Goal: Task Accomplishment & Management: Manage account settings

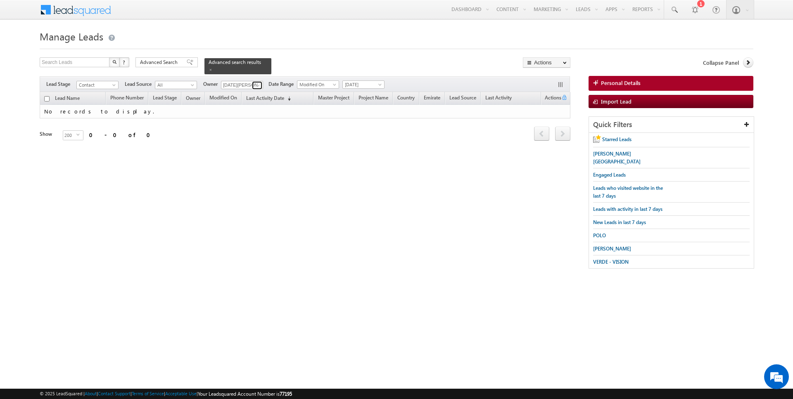
click at [255, 83] on span at bounding box center [258, 85] width 7 height 7
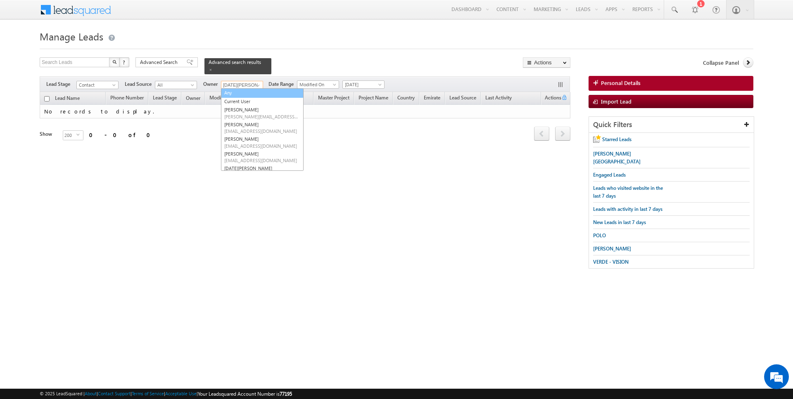
click at [237, 94] on link "Any" at bounding box center [262, 93] width 83 height 10
type input "Any"
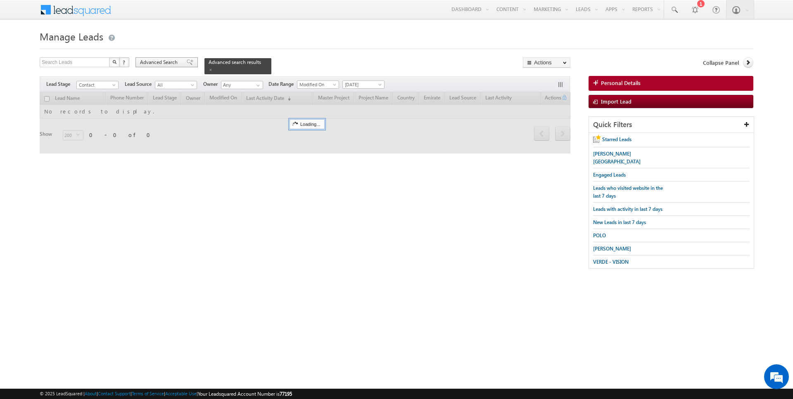
click at [159, 63] on span "Advanced Search" at bounding box center [160, 62] width 40 height 7
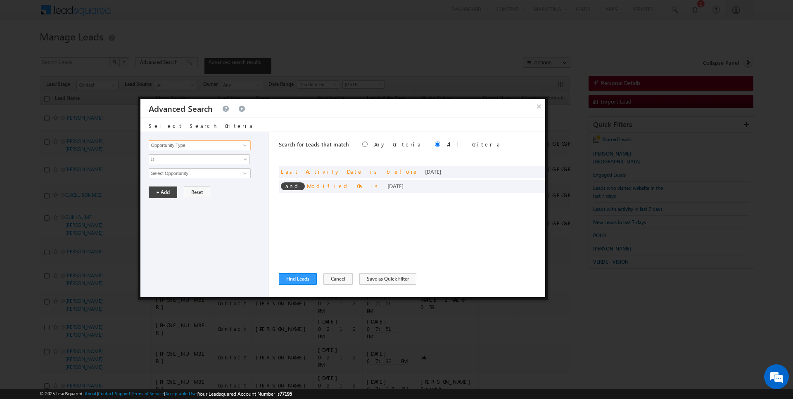
click at [197, 143] on input "Opportunity Type" at bounding box center [200, 145] width 102 height 10
click at [179, 159] on link "Owner" at bounding box center [200, 162] width 102 height 10
type input "Owner"
click at [179, 159] on span "Is" at bounding box center [194, 159] width 90 height 7
click at [179, 174] on link "Is Not" at bounding box center [199, 176] width 101 height 7
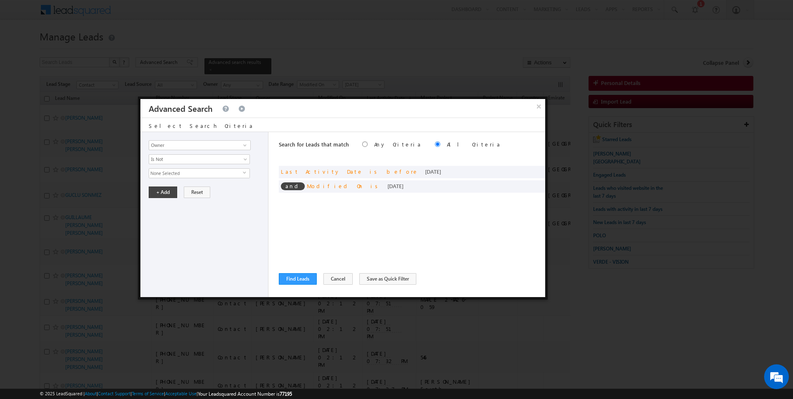
click at [167, 171] on span "None Selected" at bounding box center [196, 173] width 94 height 9
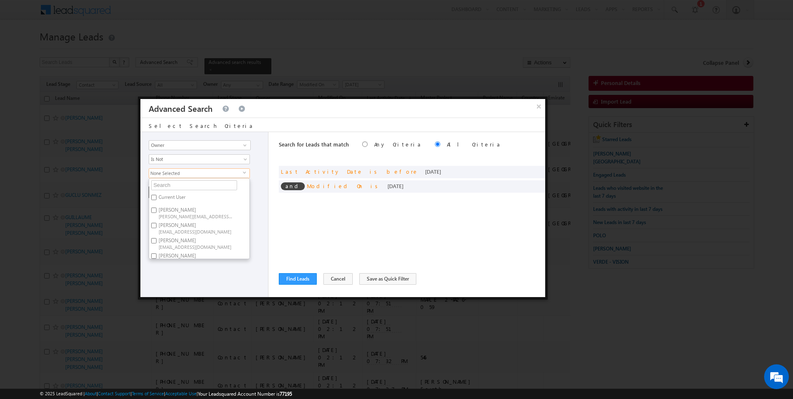
click at [164, 192] on label "Current User" at bounding box center [171, 198] width 45 height 13
click at [157, 195] on input "Current User" at bounding box center [153, 197] width 5 height 5
checkbox input "true"
click at [269, 224] on div "Opportunity Type Lead Activity Task Sales Group Prospect Id Address 1 Address 2…" at bounding box center [204, 214] width 128 height 165
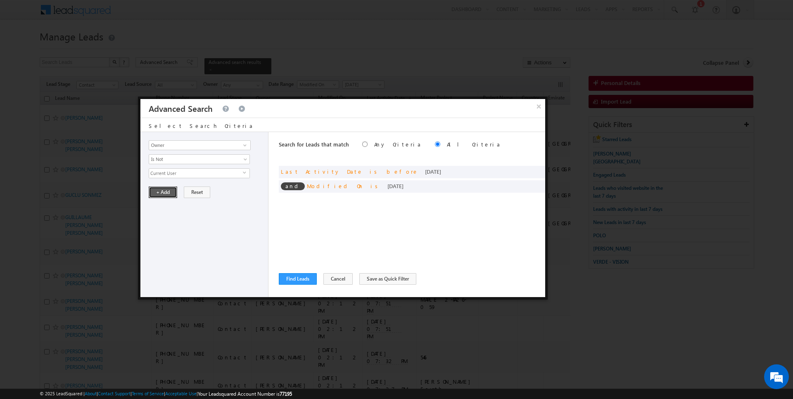
click at [160, 192] on button "+ Add" at bounding box center [163, 193] width 29 height 12
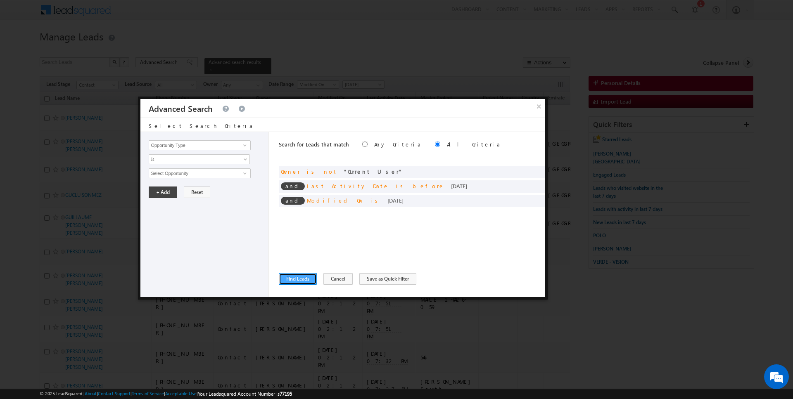
click at [299, 275] on button "Find Leads" at bounding box center [298, 279] width 38 height 12
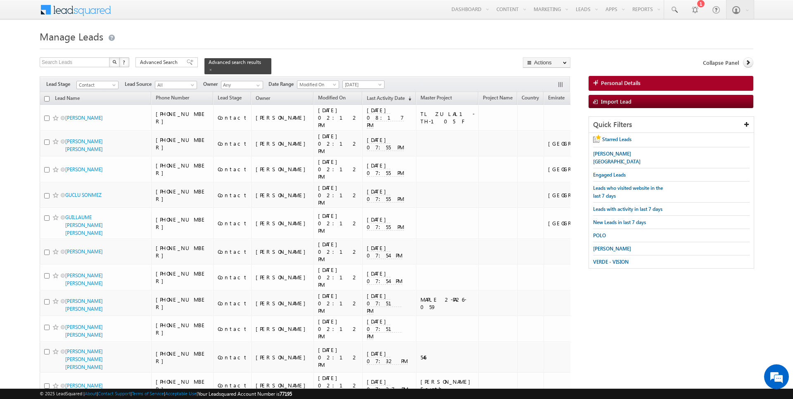
click at [46, 97] on input "checkbox" at bounding box center [46, 98] width 5 height 5
checkbox input "true"
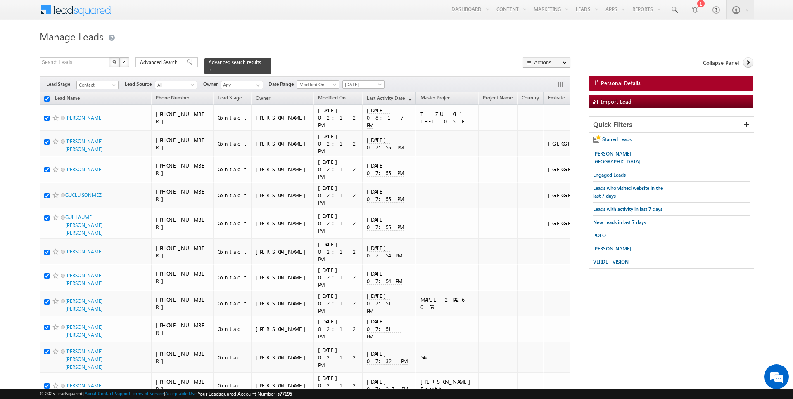
checkbox input "true"
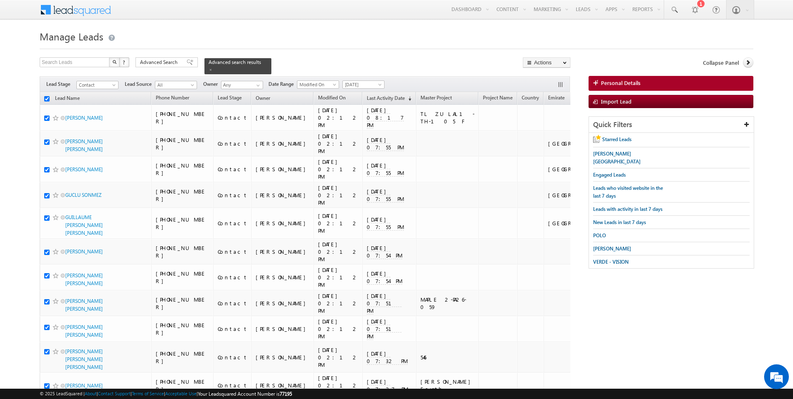
checkbox input "true"
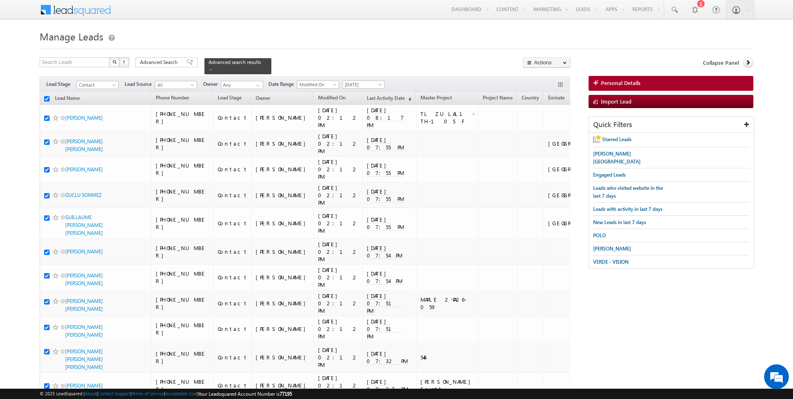
checkbox input "true"
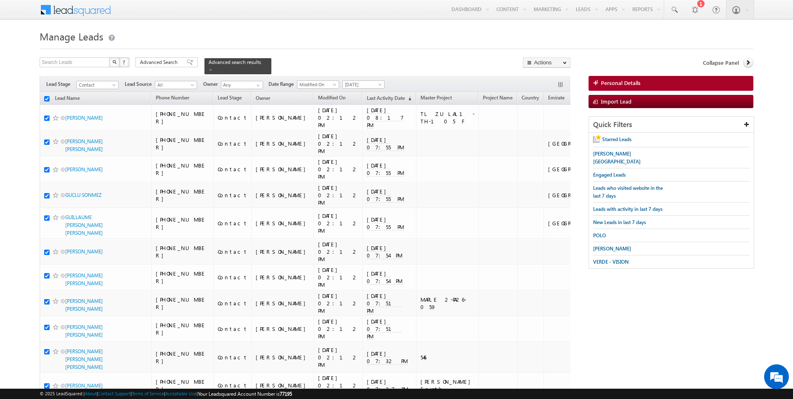
checkbox input "true"
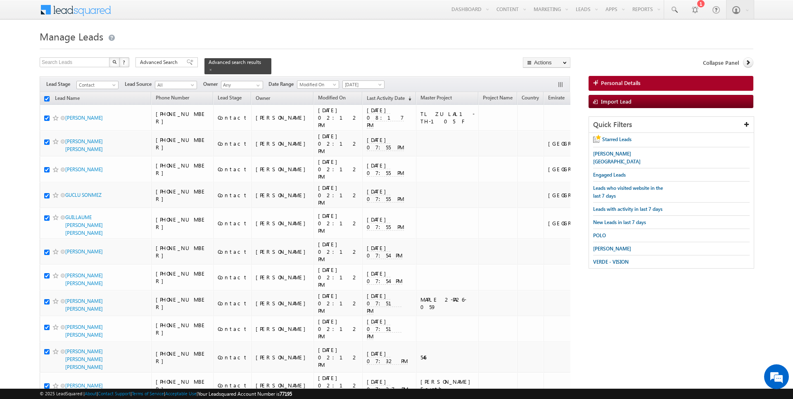
checkbox input "true"
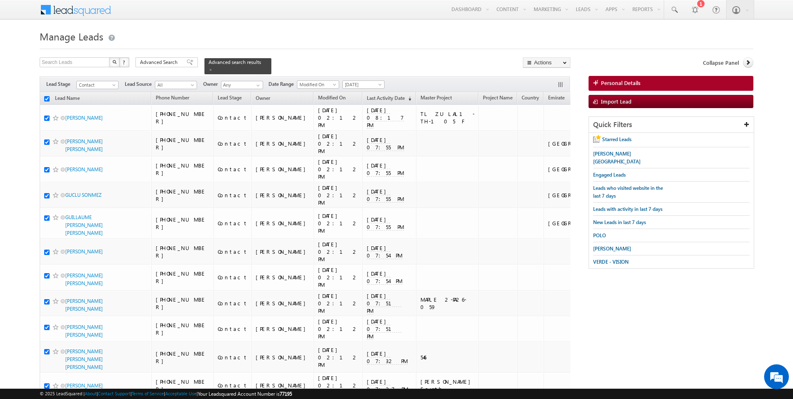
checkbox input "true"
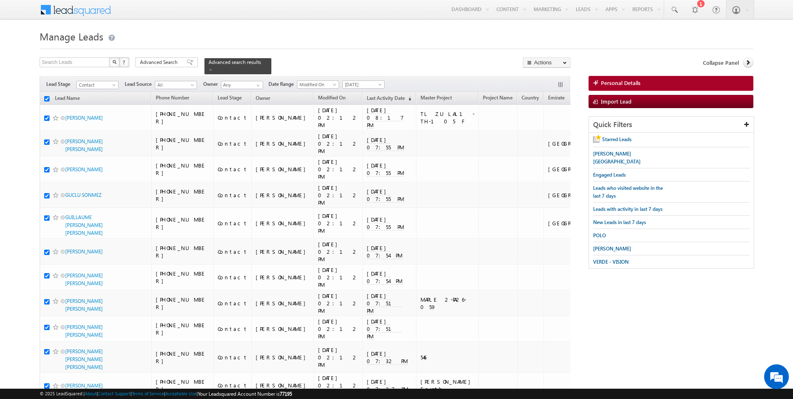
checkbox input "true"
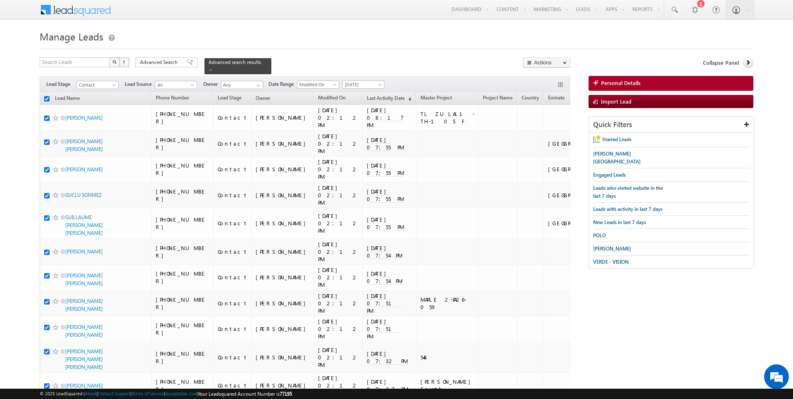
checkbox input "true"
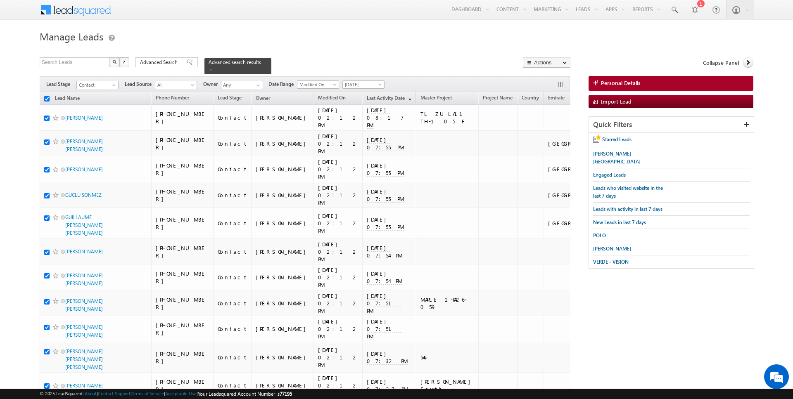
checkbox input "true"
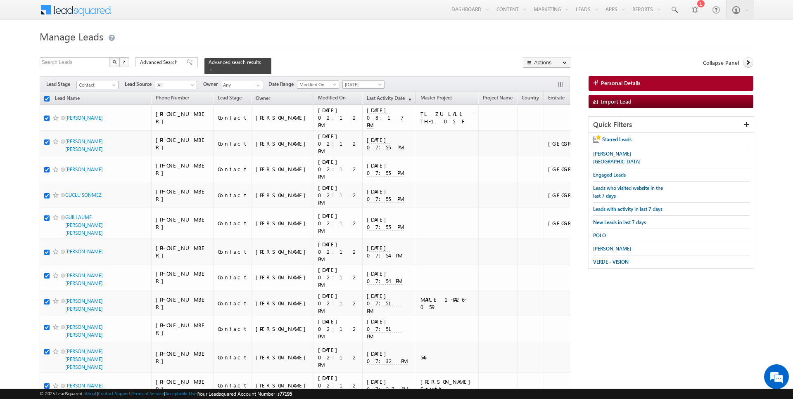
checkbox input "true"
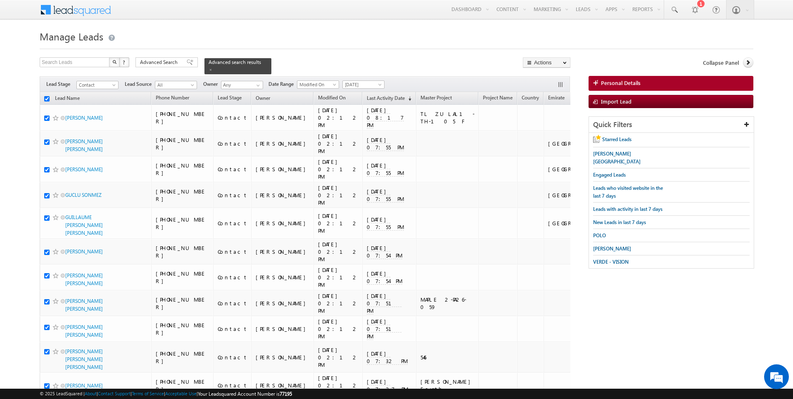
checkbox input "true"
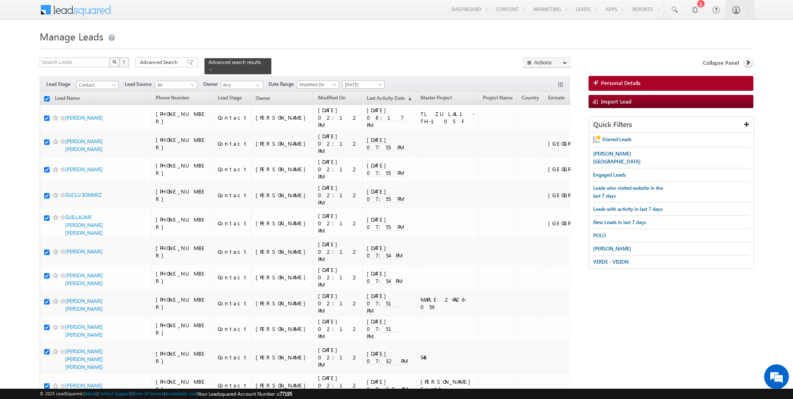
checkbox input "true"
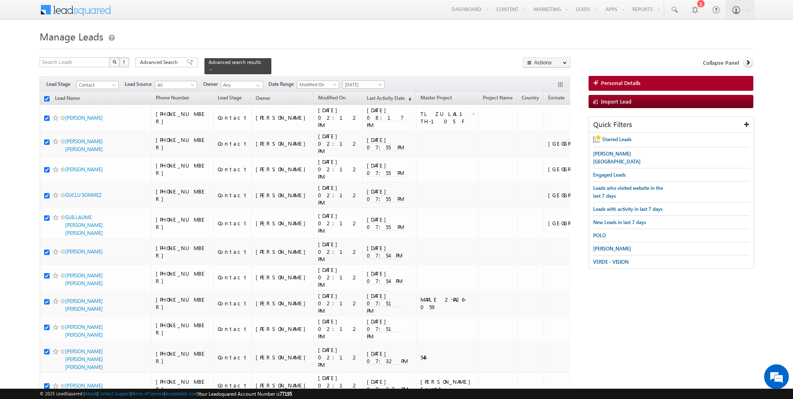
checkbox input "true"
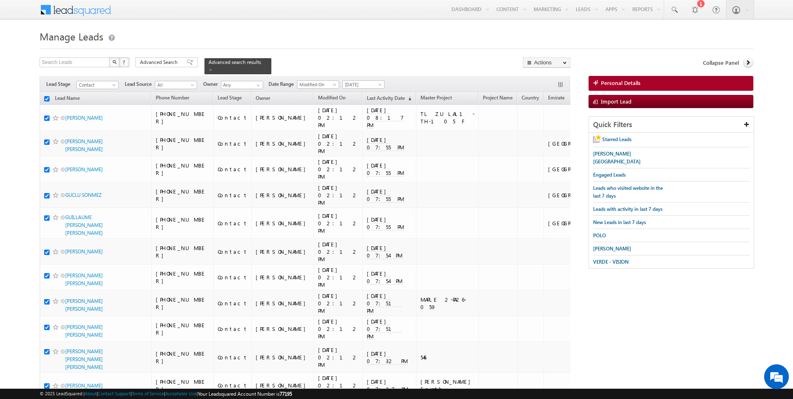
checkbox input "true"
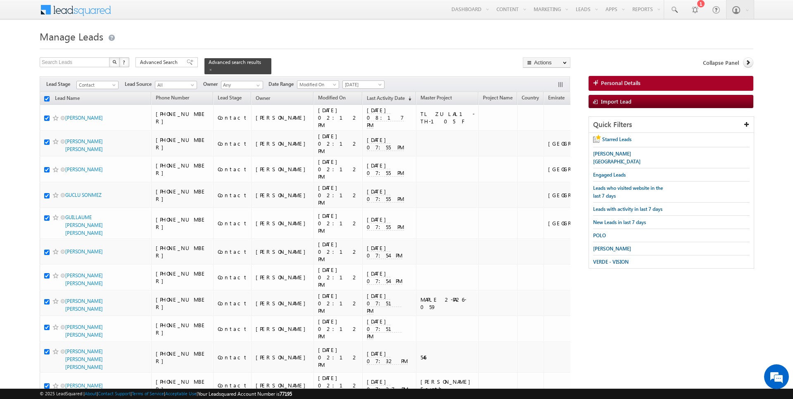
checkbox input "true"
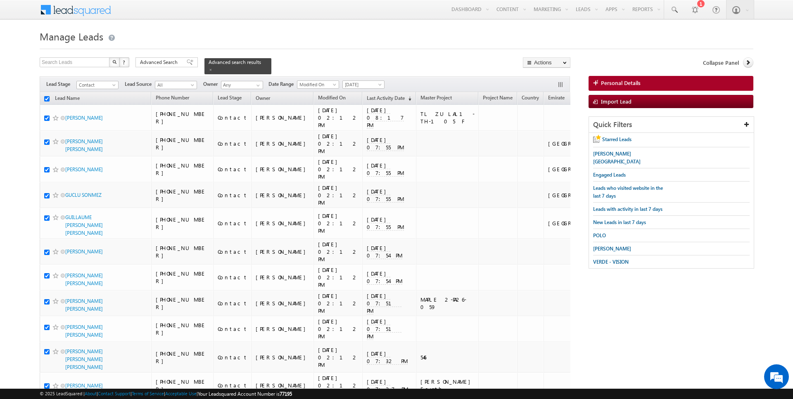
checkbox input "true"
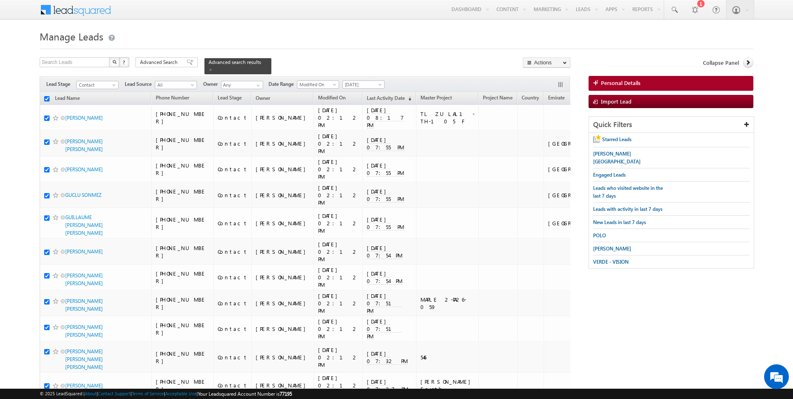
checkbox input "true"
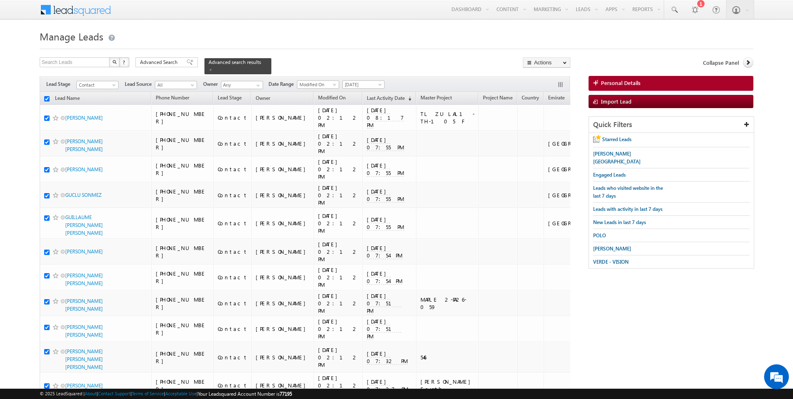
checkbox input "true"
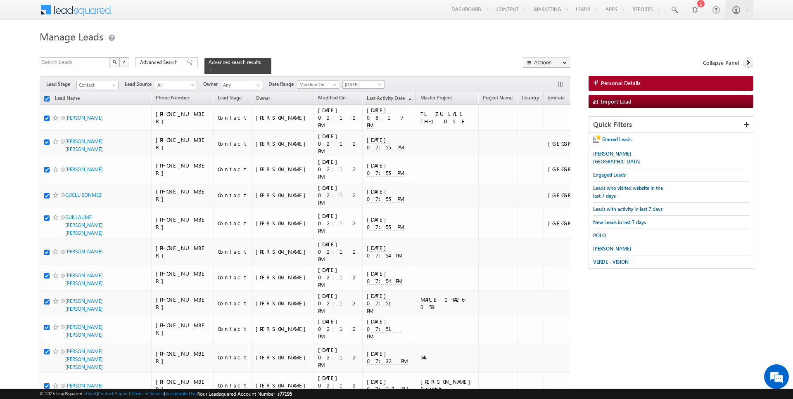
checkbox input "true"
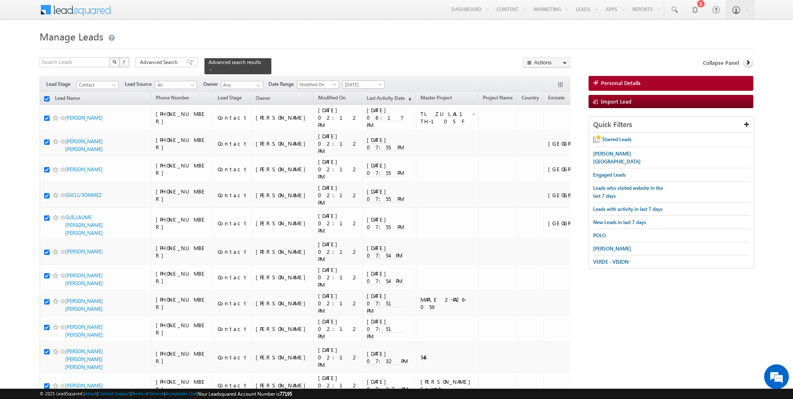
checkbox input "true"
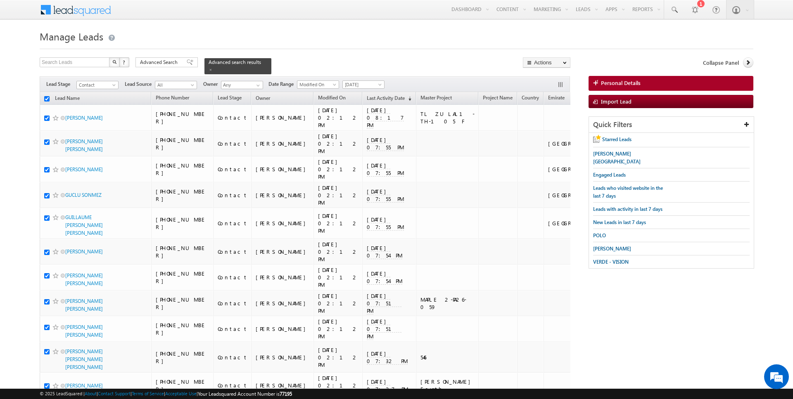
checkbox input "true"
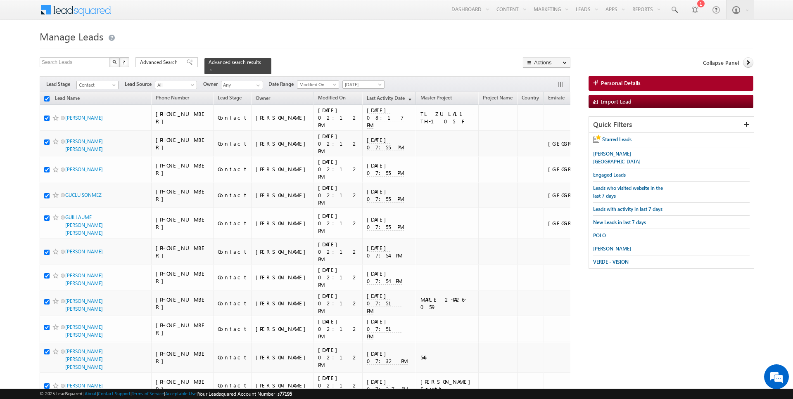
checkbox input "true"
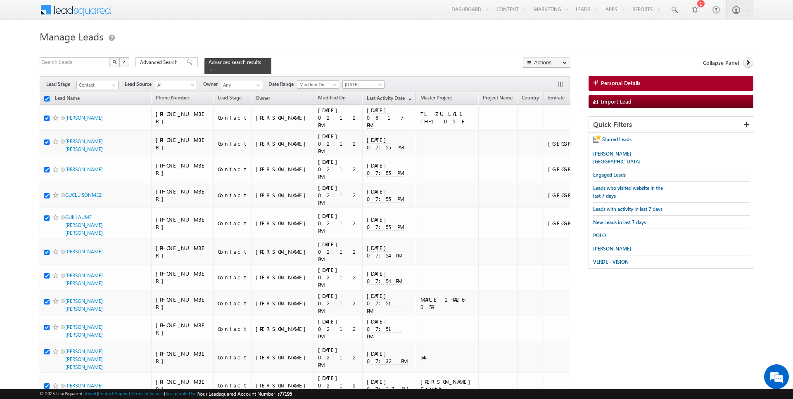
checkbox input "true"
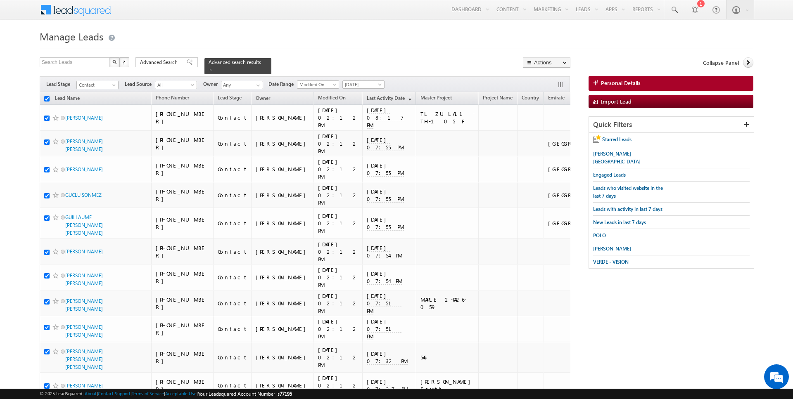
checkbox input "true"
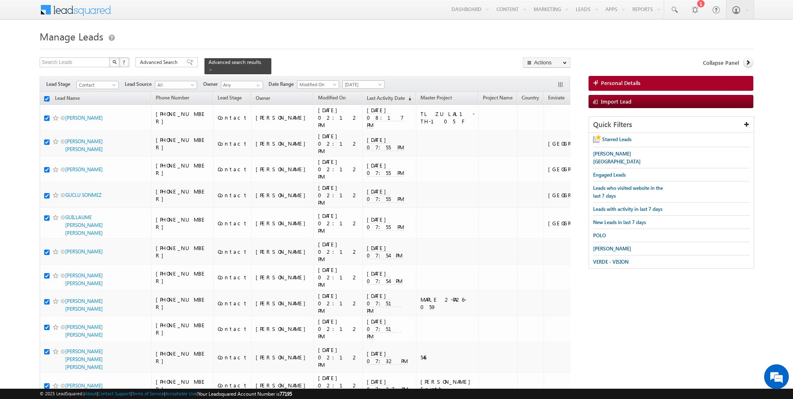
checkbox input "true"
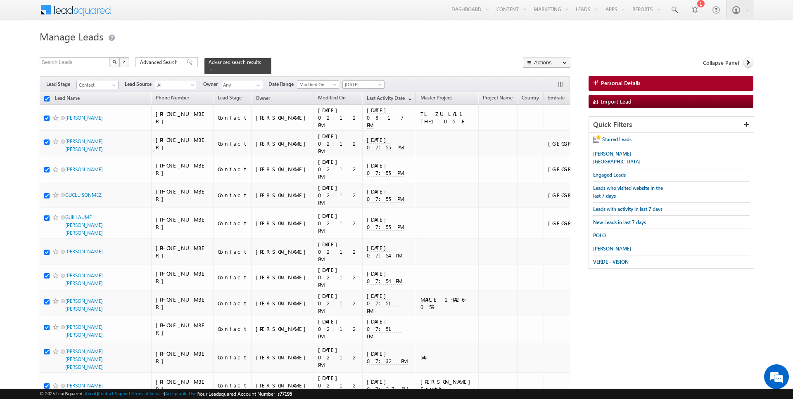
checkbox input "true"
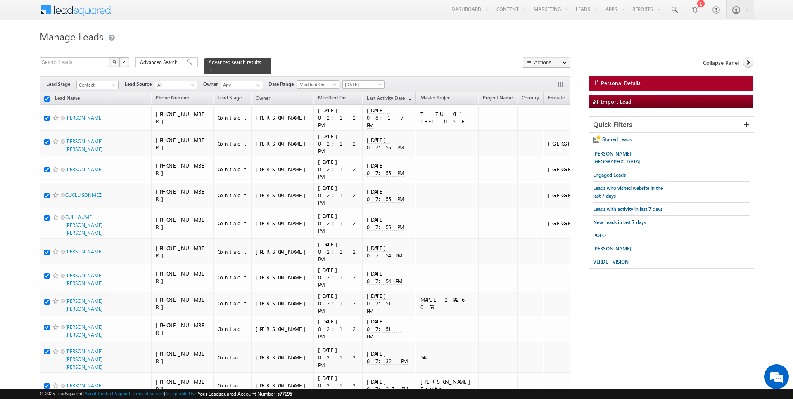
checkbox input "true"
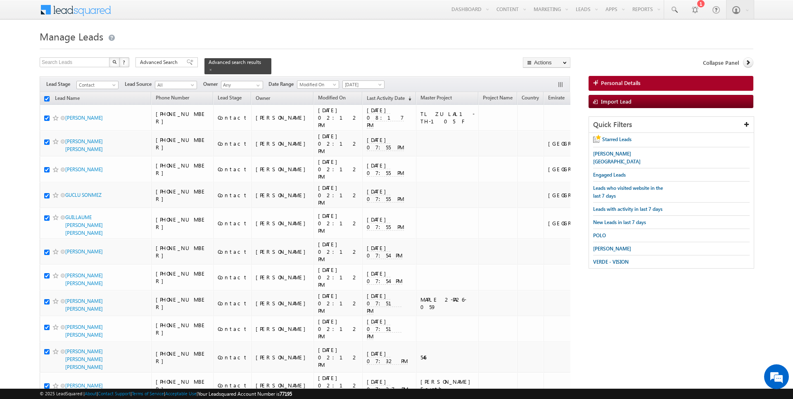
checkbox input "true"
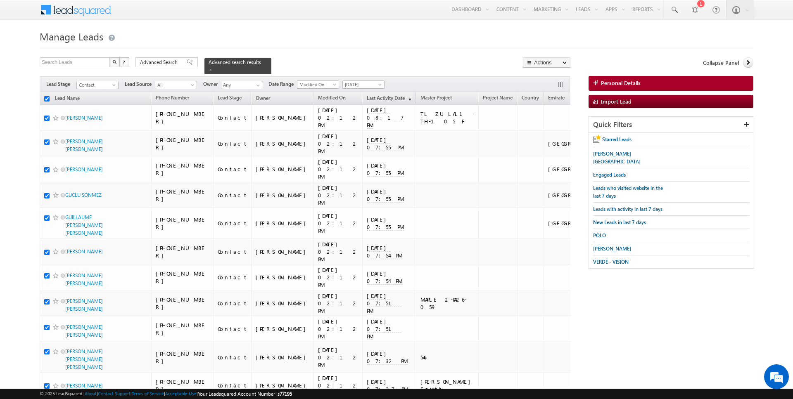
checkbox input "true"
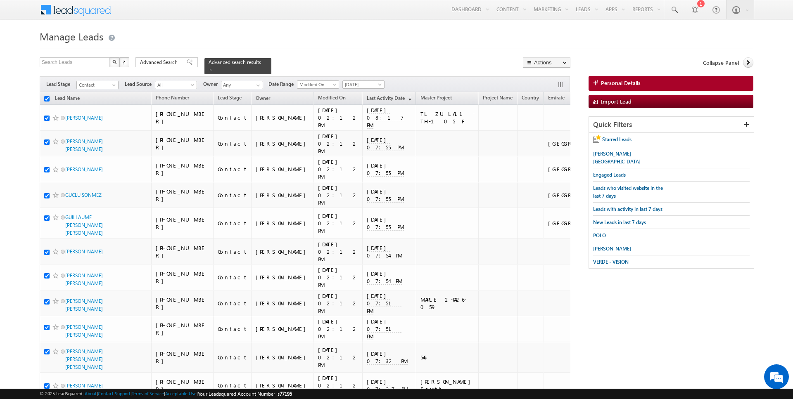
checkbox input "true"
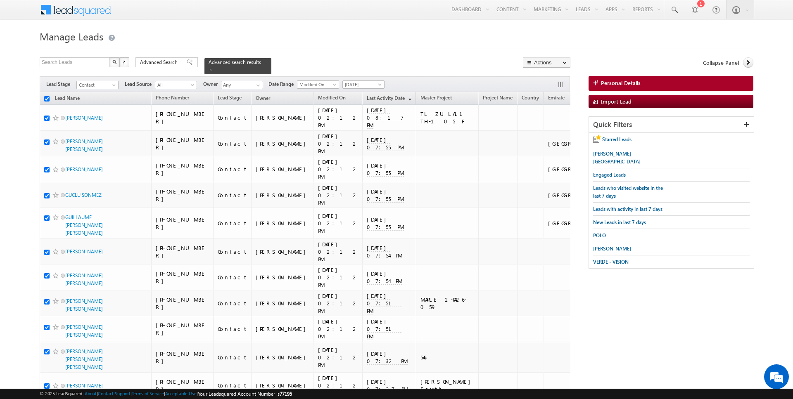
checkbox input "true"
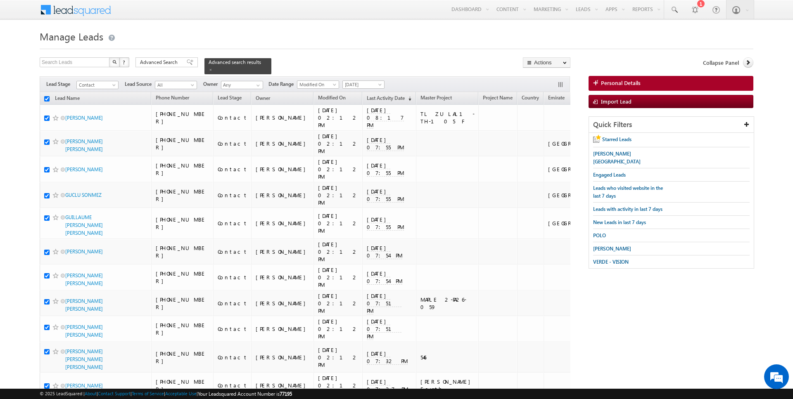
checkbox input "true"
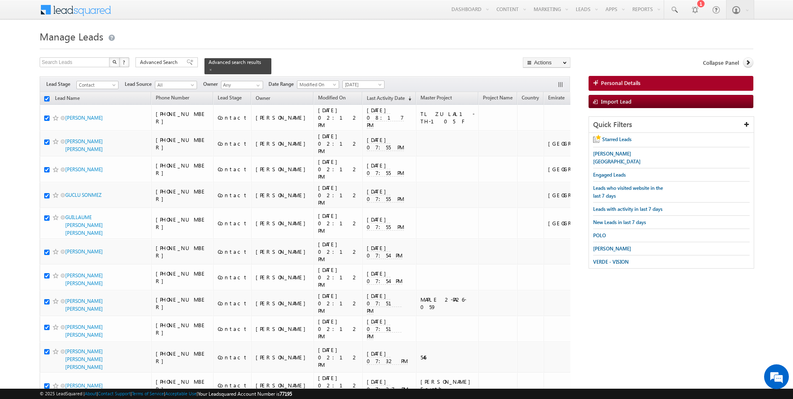
checkbox input "true"
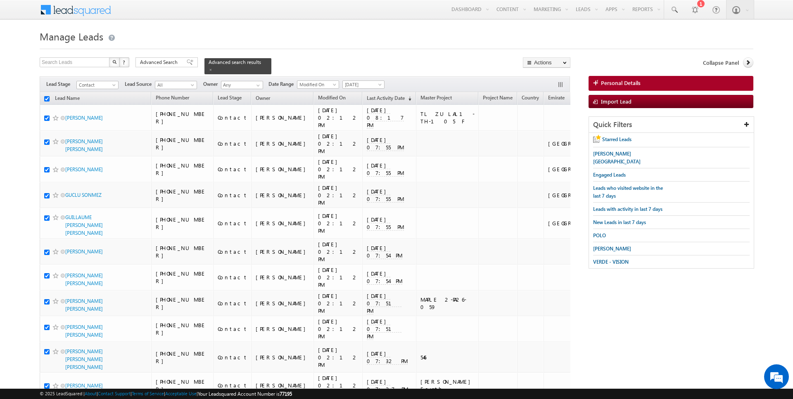
checkbox input "true"
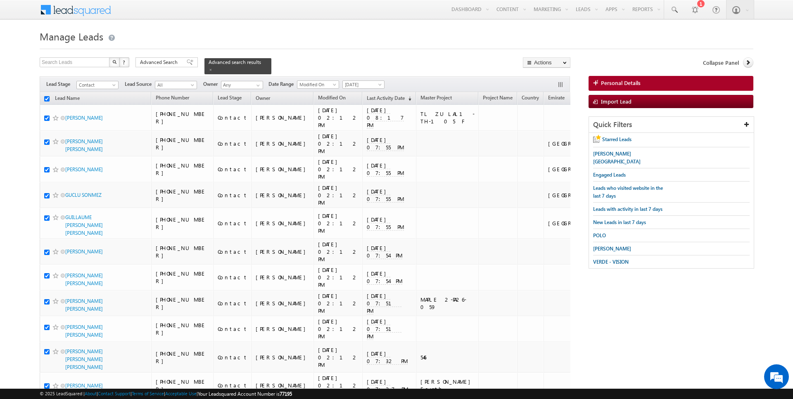
checkbox input "true"
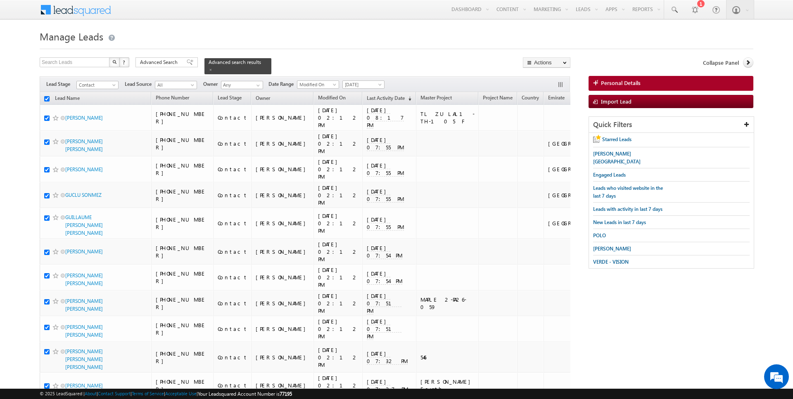
checkbox input "true"
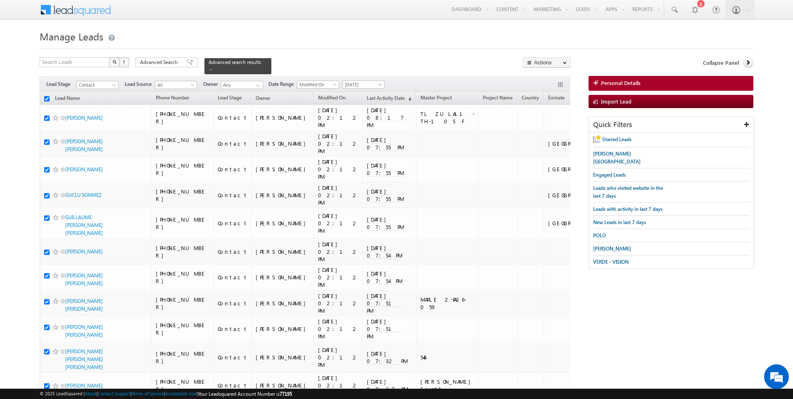
checkbox input "true"
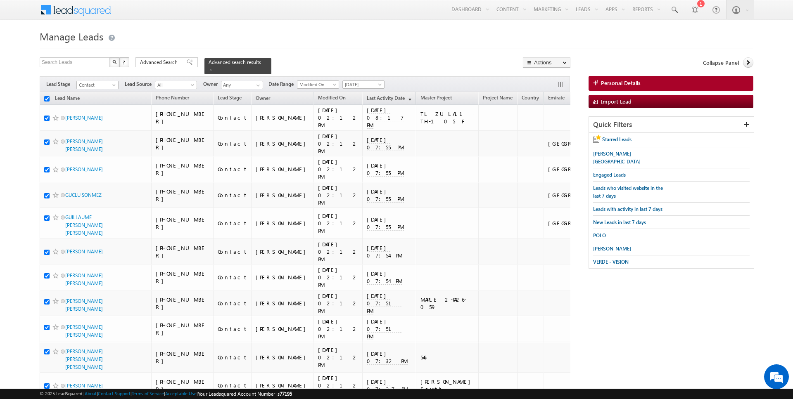
checkbox input "true"
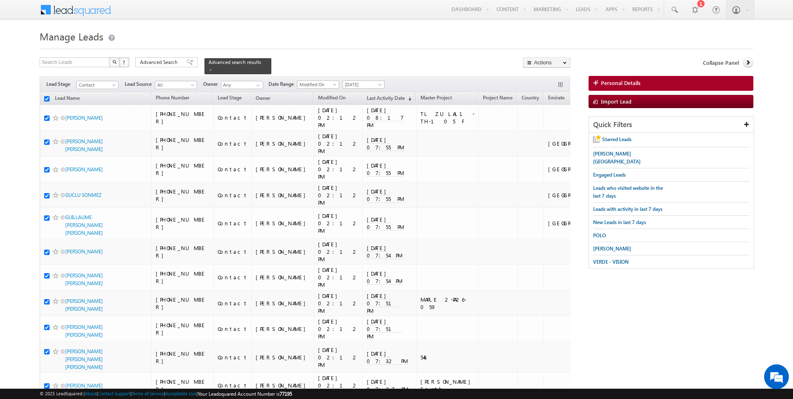
checkbox input "true"
click at [548, 85] on link "Bulk Update" at bounding box center [546, 84] width 47 height 10
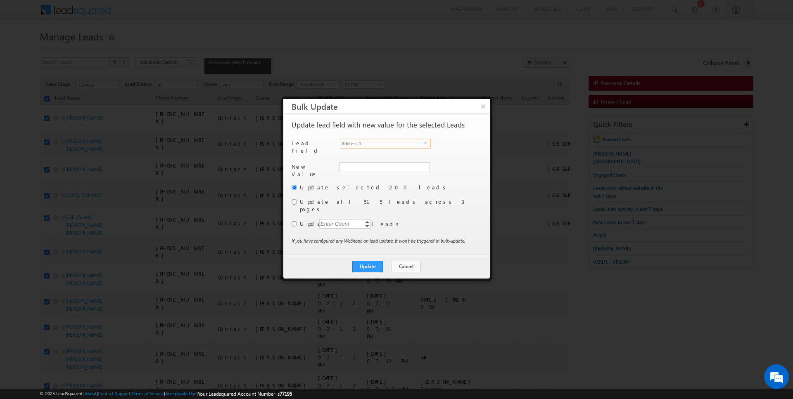
click at [381, 141] on span "Address 1" at bounding box center [381, 143] width 83 height 9
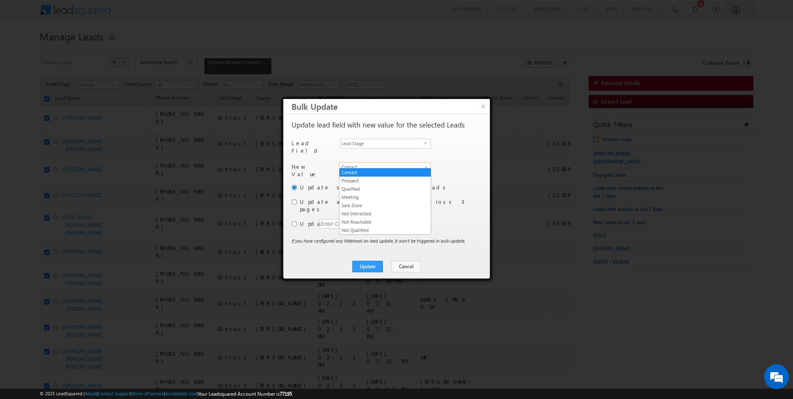
click at [365, 164] on span "Contact" at bounding box center [380, 167] width 81 height 7
click at [361, 170] on link "Contact" at bounding box center [385, 172] width 91 height 7
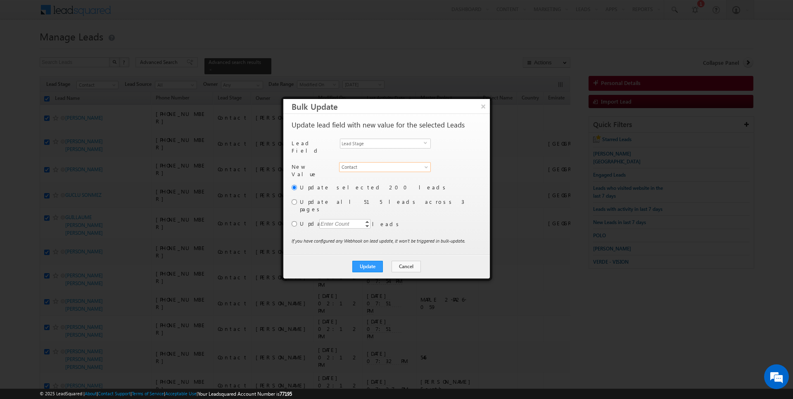
click at [310, 198] on label "Update all 515 leads across 3 pages" at bounding box center [390, 205] width 180 height 15
click at [295, 200] on input "radio" at bounding box center [294, 202] width 5 height 5
click at [368, 261] on button "Update" at bounding box center [367, 267] width 31 height 12
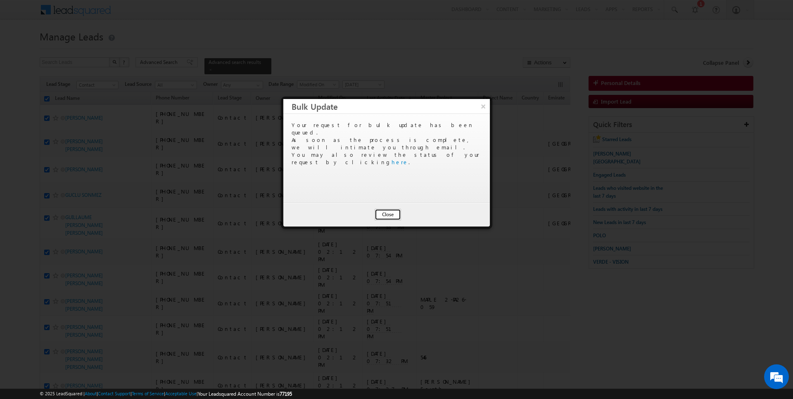
click at [389, 212] on button "Close" at bounding box center [388, 215] width 26 height 12
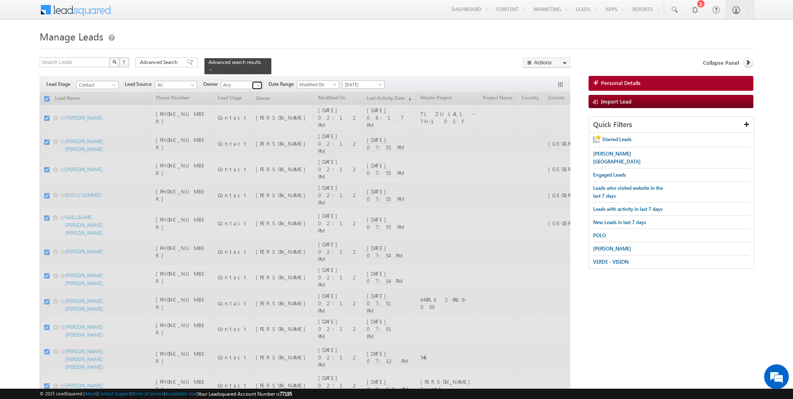
click at [257, 84] on span at bounding box center [258, 85] width 7 height 7
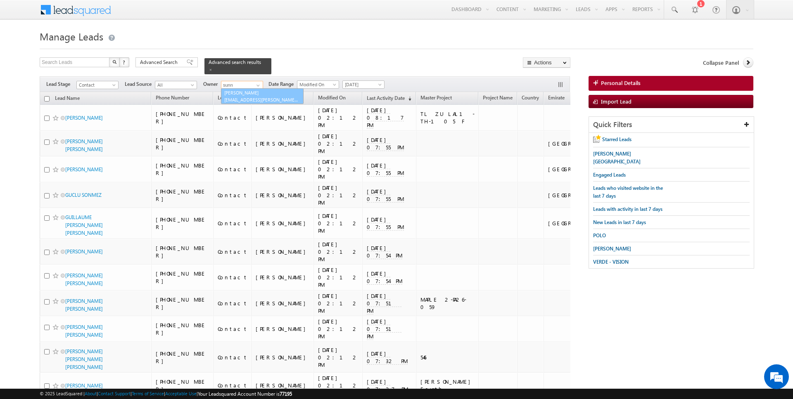
click at [253, 97] on span "[EMAIL_ADDRESS][PERSON_NAME][DOMAIN_NAME]" at bounding box center [261, 100] width 74 height 6
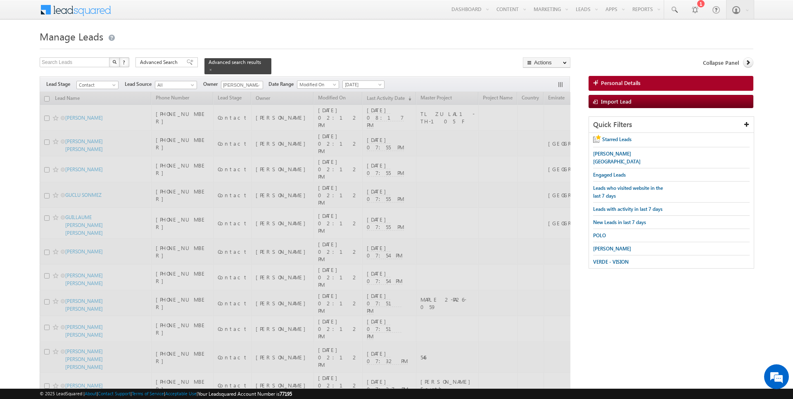
click at [309, 49] on div at bounding box center [397, 46] width 714 height 5
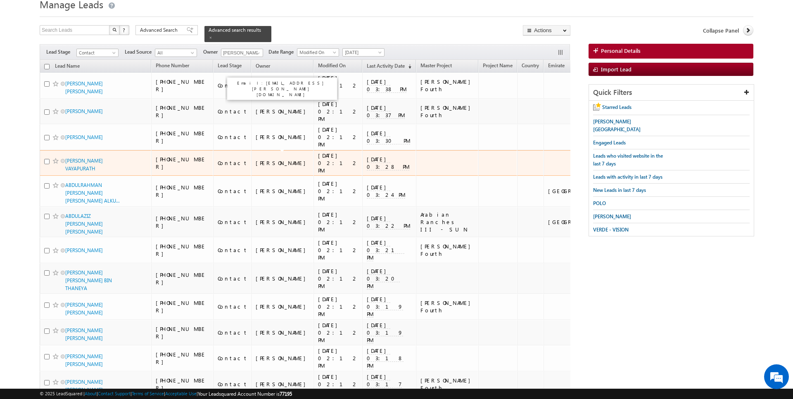
scroll to position [0, 0]
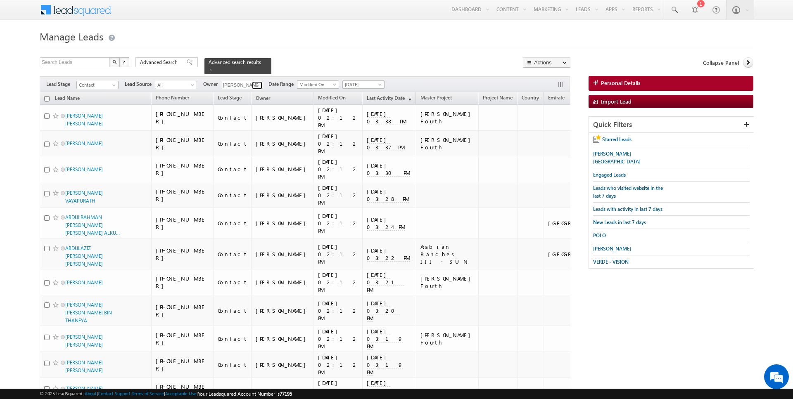
click at [255, 86] on span at bounding box center [258, 85] width 7 height 7
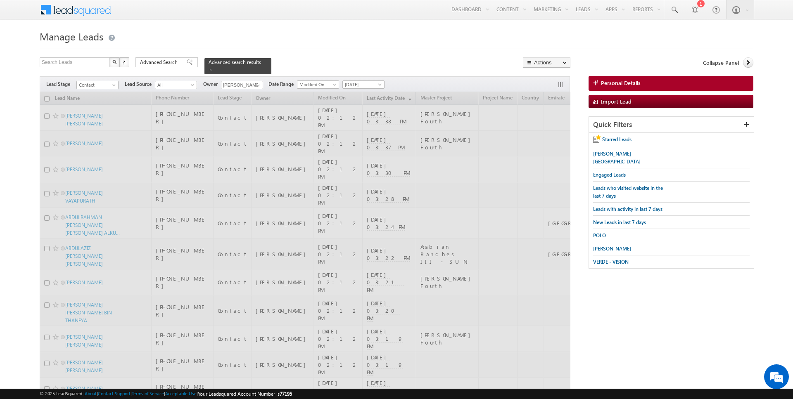
click at [322, 49] on div at bounding box center [397, 46] width 714 height 5
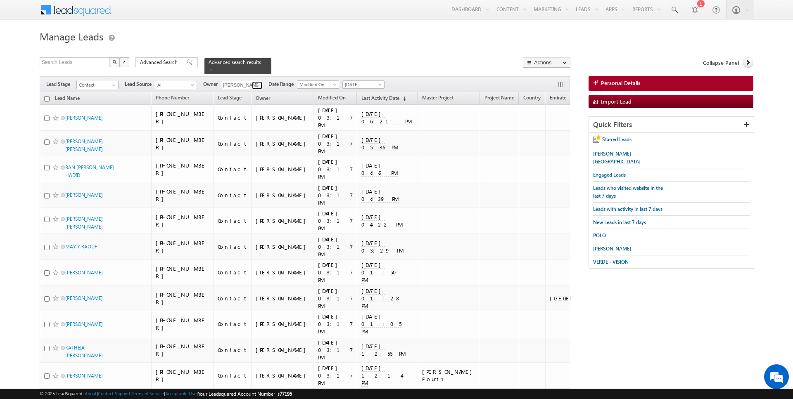
click at [255, 83] on span at bounding box center [258, 85] width 7 height 7
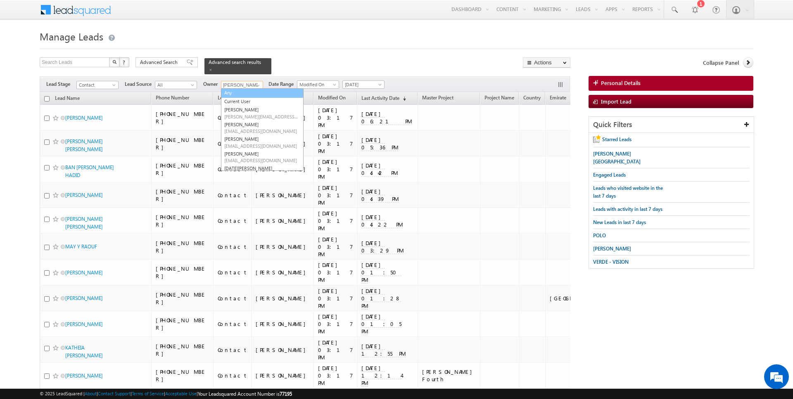
click at [236, 92] on link "Any" at bounding box center [262, 93] width 83 height 10
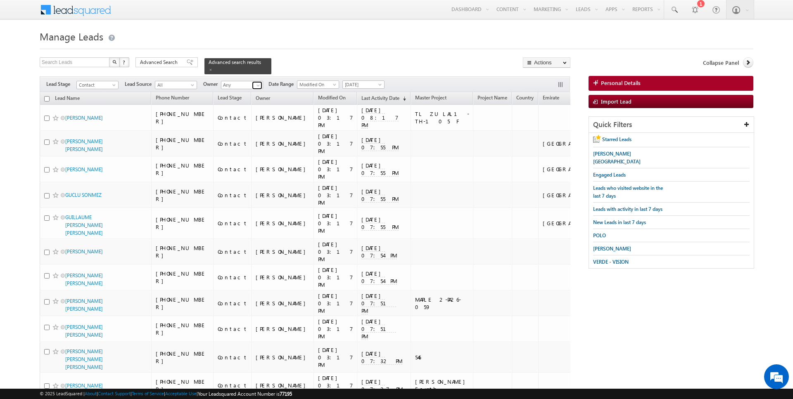
click at [255, 83] on span at bounding box center [258, 85] width 7 height 7
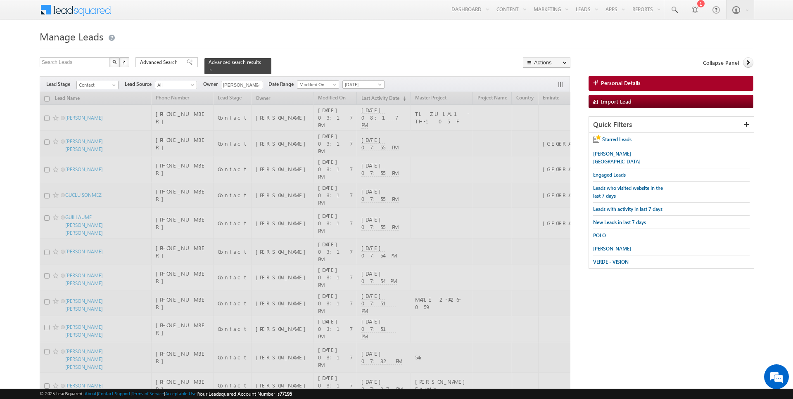
click at [303, 65] on div "Search Leads X ? 506 results found Advanced Search Advanced Search Advanced sea…" at bounding box center [305, 65] width 531 height 17
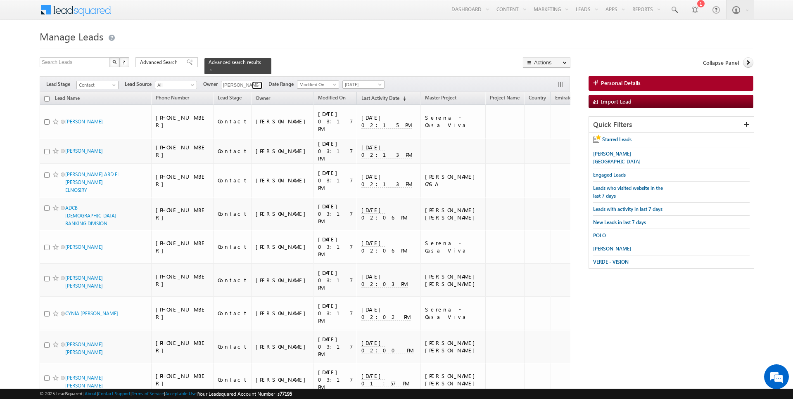
click at [257, 84] on span at bounding box center [258, 85] width 7 height 7
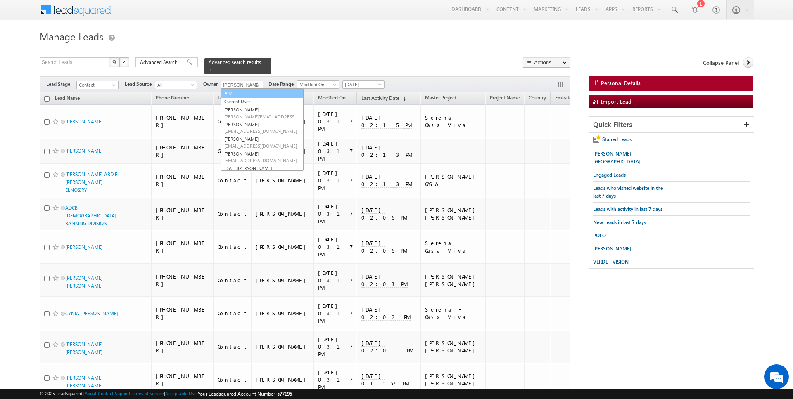
click at [241, 92] on link "Any" at bounding box center [262, 93] width 83 height 10
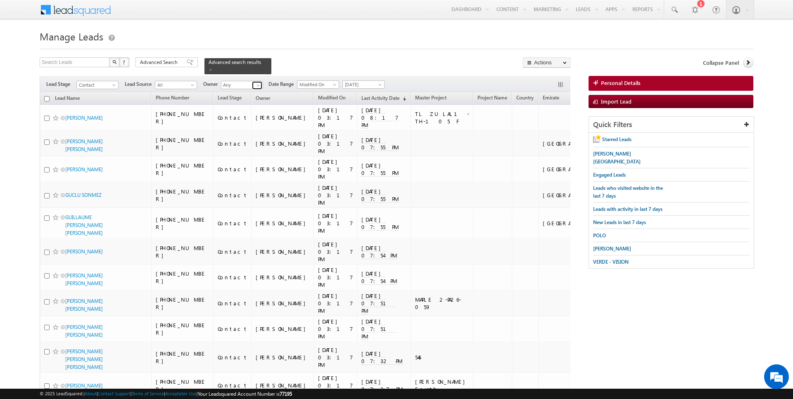
click at [255, 83] on span at bounding box center [258, 85] width 7 height 7
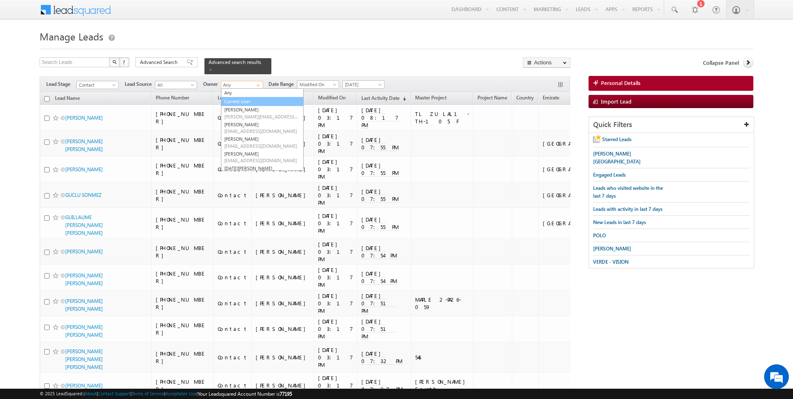
click at [240, 100] on link "Current User" at bounding box center [262, 102] width 83 height 10
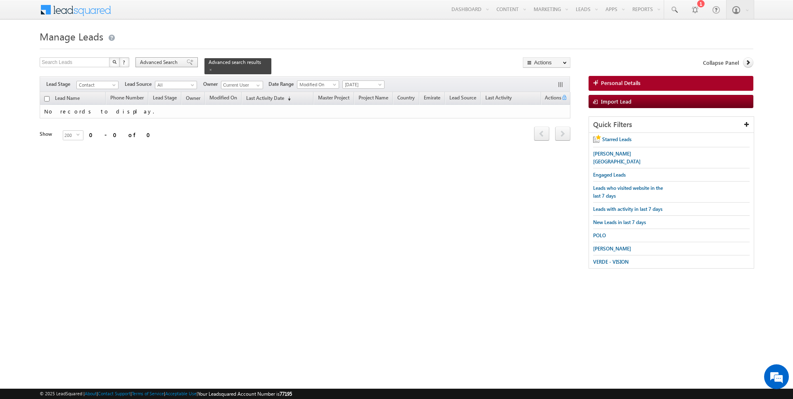
click at [172, 62] on span "Advanced Search" at bounding box center [160, 62] width 40 height 7
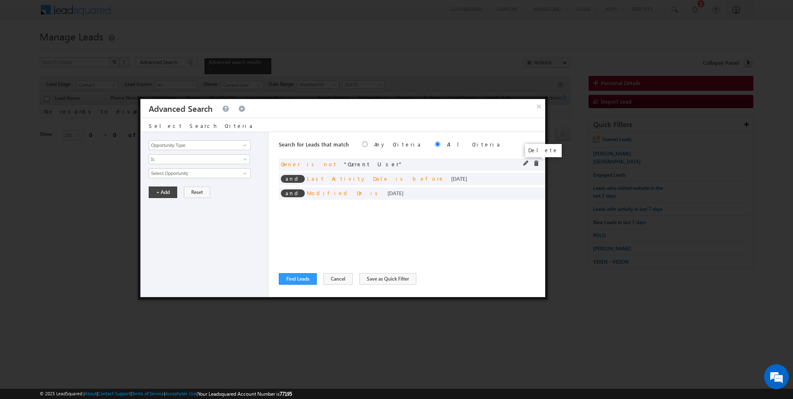
click at [537, 163] on span at bounding box center [536, 164] width 6 height 6
click at [0, 0] on span at bounding box center [0, 0] width 0 height 0
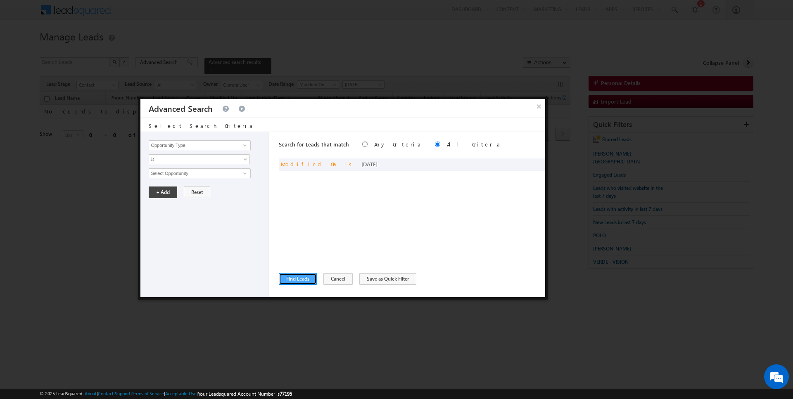
click at [295, 282] on button "Find Leads" at bounding box center [298, 279] width 38 height 12
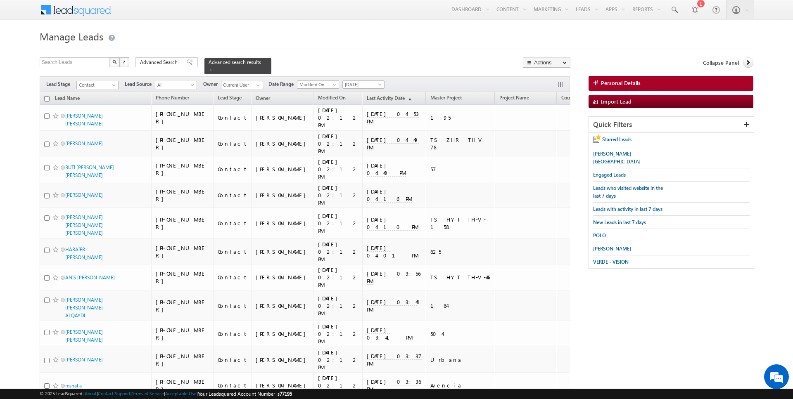
click at [48, 98] on input "checkbox" at bounding box center [46, 98] width 5 height 5
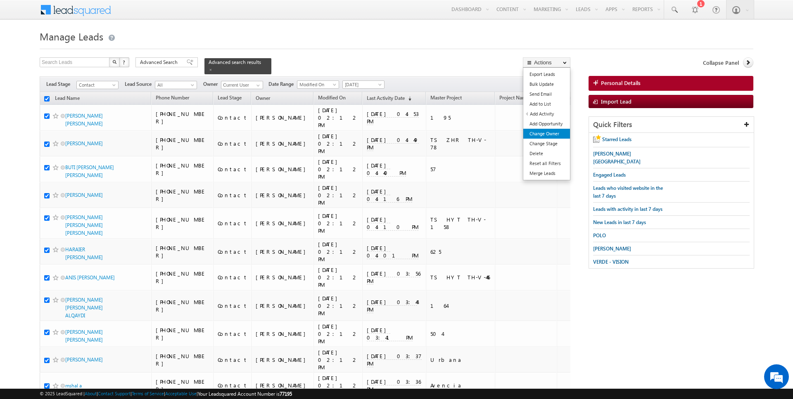
click at [549, 132] on link "Change Owner" at bounding box center [546, 134] width 47 height 10
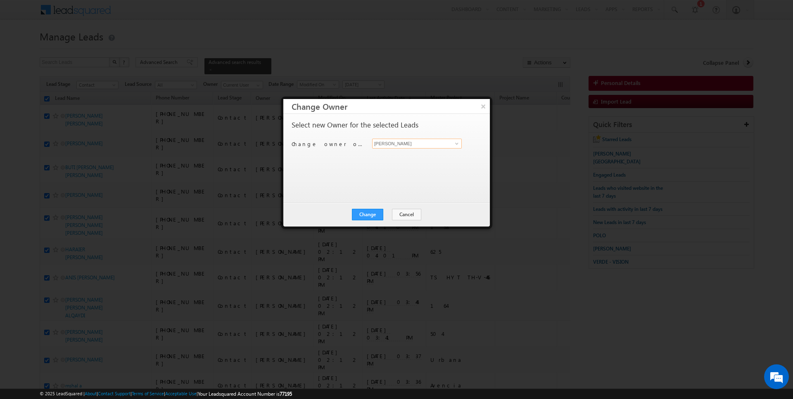
click at [416, 143] on input "[PERSON_NAME]" at bounding box center [417, 144] width 90 height 10
click at [371, 210] on button "Change" at bounding box center [367, 215] width 31 height 12
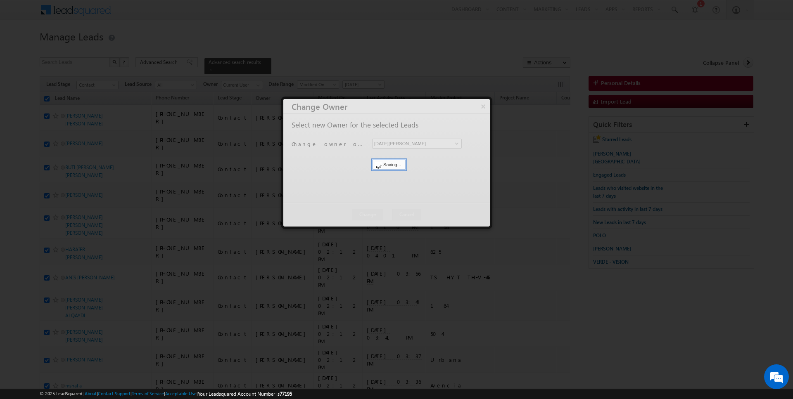
click at [0, 0] on button "Close" at bounding box center [0, 0] width 0 height 0
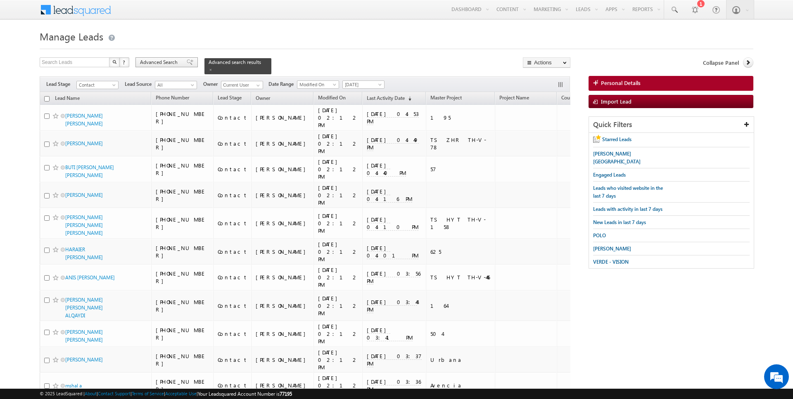
click at [163, 63] on span "Advanced Search" at bounding box center [160, 62] width 40 height 7
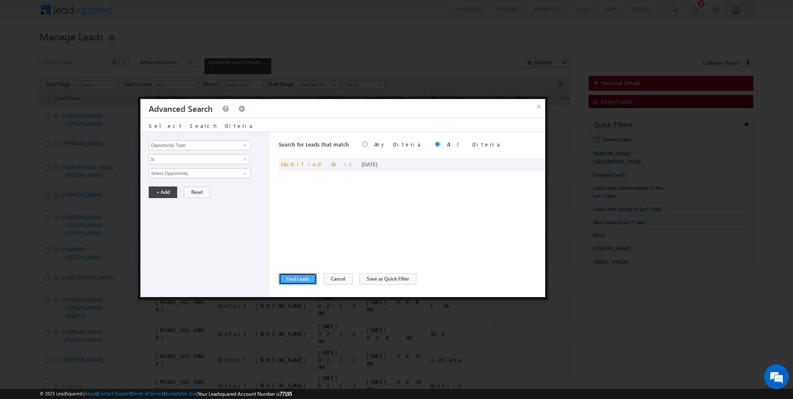
click at [295, 276] on button "Find Leads" at bounding box center [298, 279] width 38 height 12
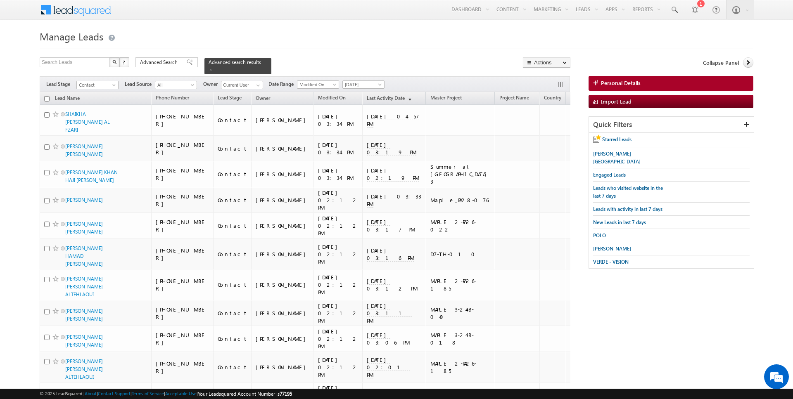
click at [46, 98] on input "checkbox" at bounding box center [46, 98] width 5 height 5
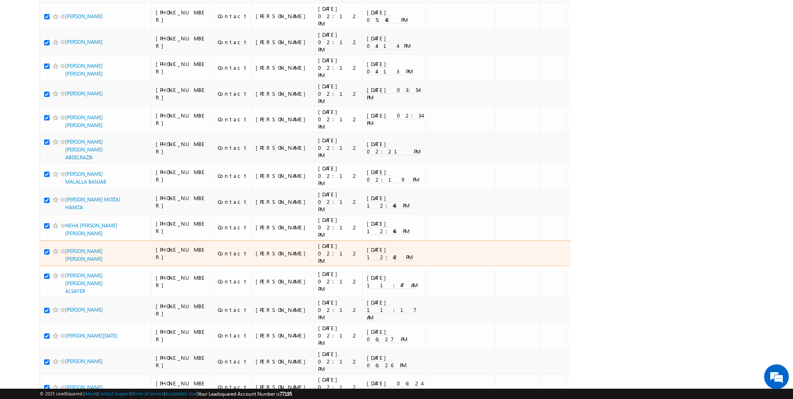
scroll to position [4935, 0]
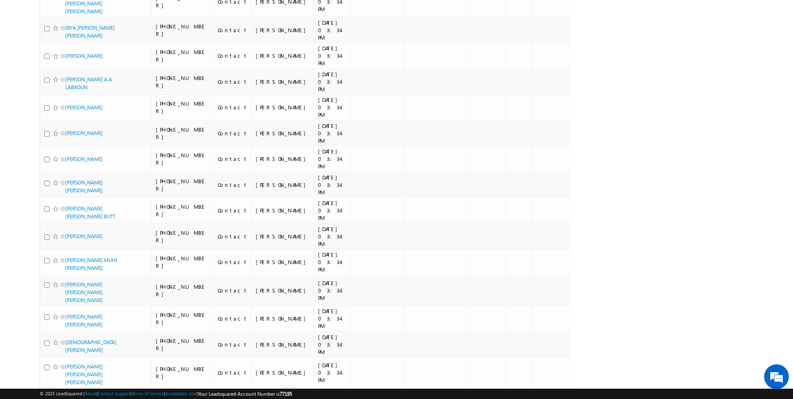
scroll to position [0, 0]
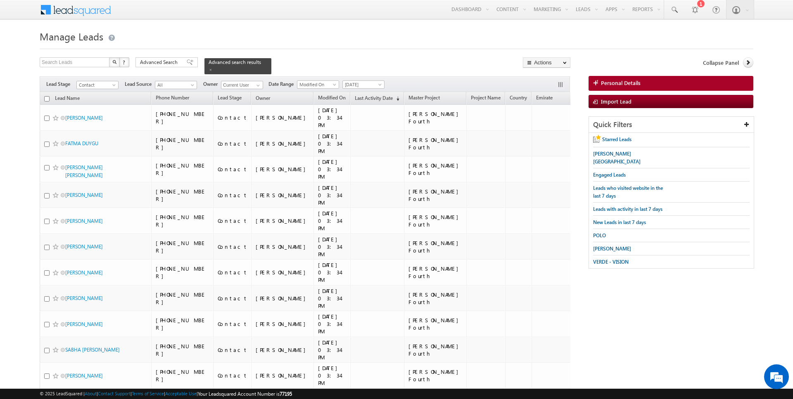
click at [48, 98] on input "checkbox" at bounding box center [46, 98] width 5 height 5
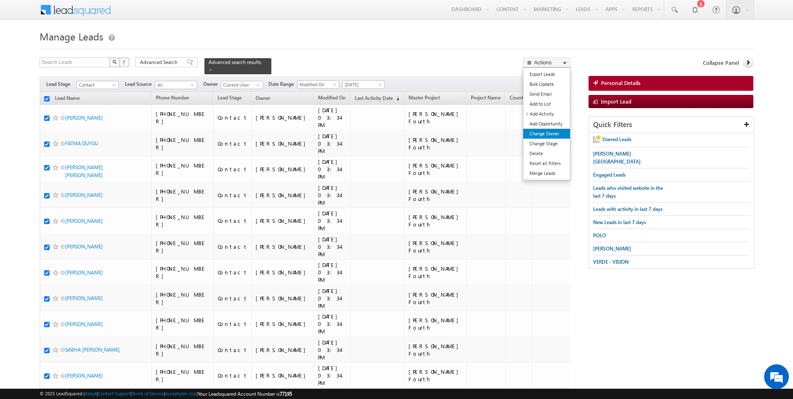
click at [547, 133] on link "Change Owner" at bounding box center [546, 134] width 47 height 10
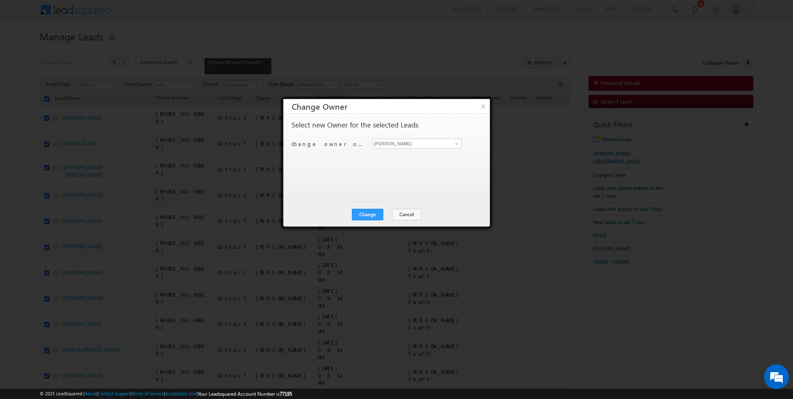
click at [427, 148] on div "Change owner of 200 leads to [PERSON_NAME] [PERSON_NAME]" at bounding box center [386, 145] width 188 height 13
click at [417, 143] on input "[PERSON_NAME]" at bounding box center [417, 144] width 90 height 10
click at [404, 213] on button "Cancel" at bounding box center [406, 215] width 29 height 12
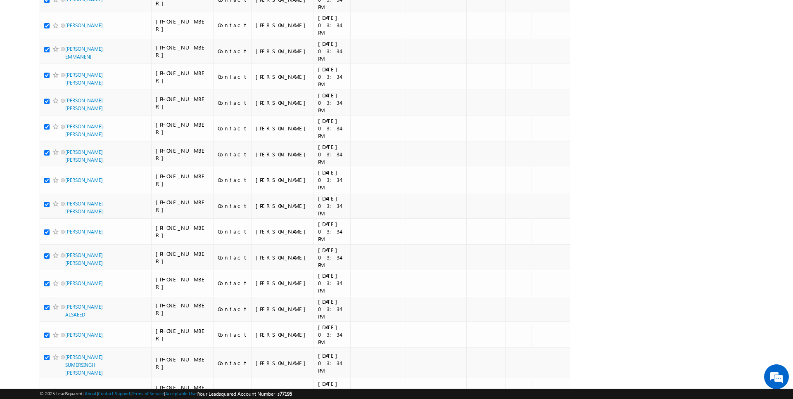
scroll to position [4282, 0]
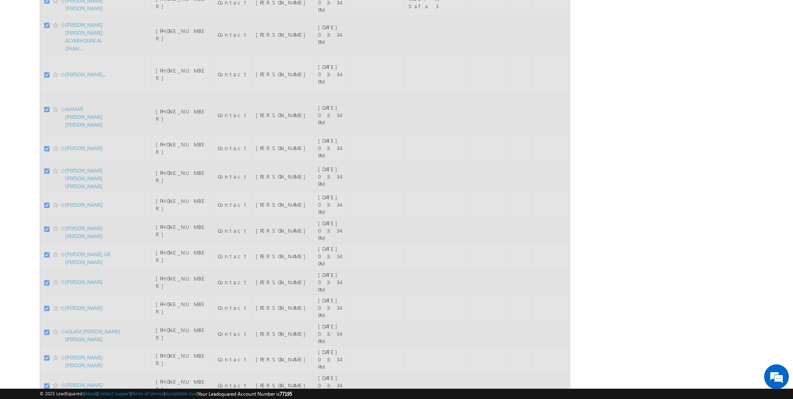
scroll to position [2656, 0]
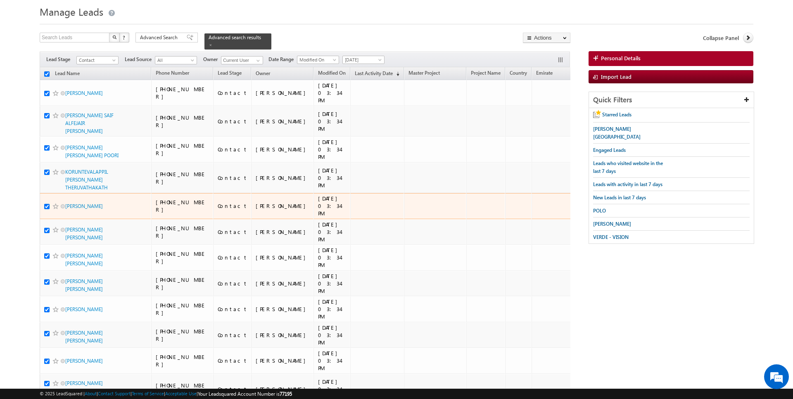
scroll to position [0, 0]
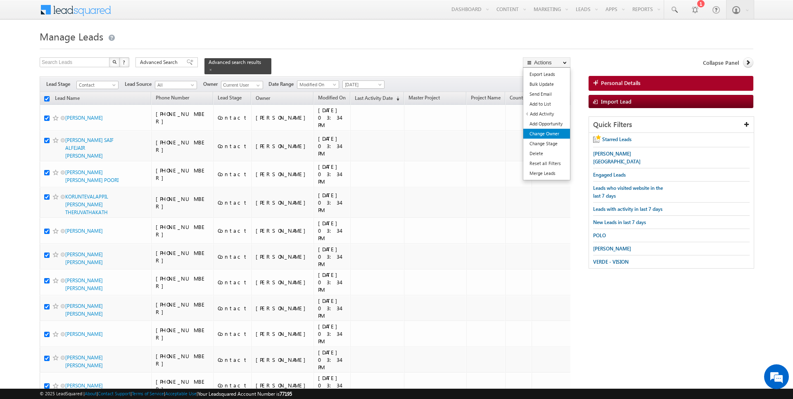
click at [549, 135] on link "Change Owner" at bounding box center [546, 134] width 47 height 10
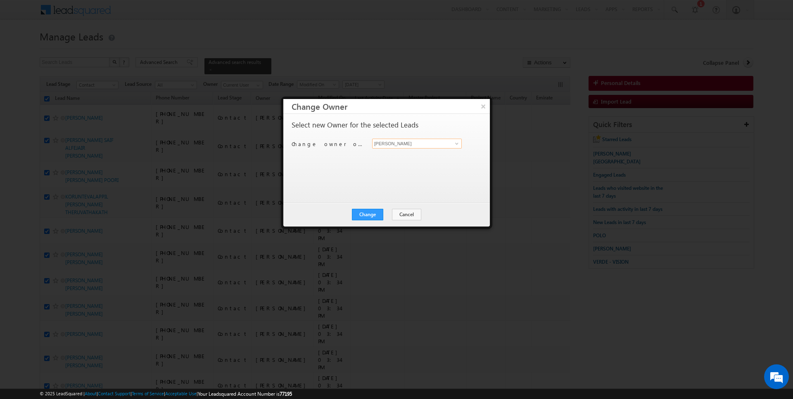
click at [413, 143] on input "[PERSON_NAME]" at bounding box center [417, 144] width 90 height 10
click at [401, 155] on link "[PERSON_NAME] [PERSON_NAME][EMAIL_ADDRESS][DOMAIN_NAME]" at bounding box center [417, 156] width 90 height 16
click at [373, 211] on button "Change" at bounding box center [367, 215] width 31 height 12
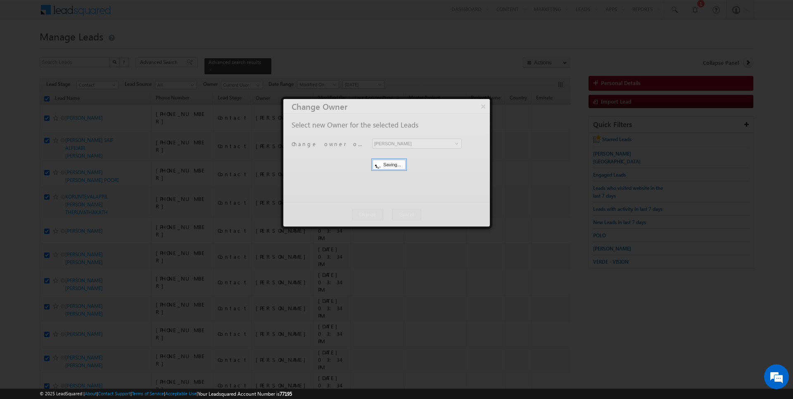
click at [0, 0] on button "Close" at bounding box center [0, 0] width 0 height 0
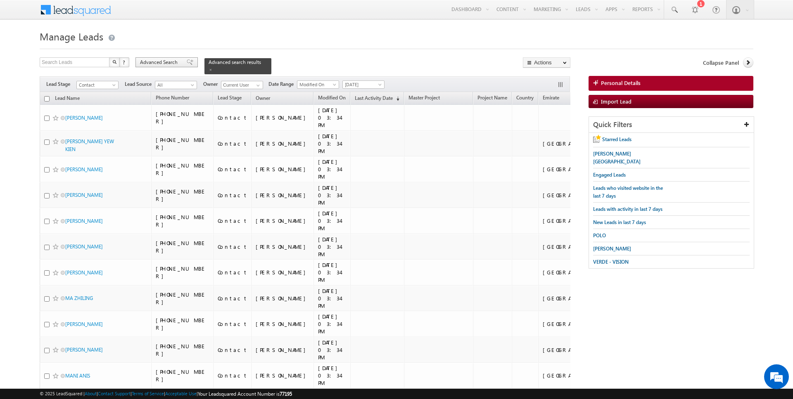
click at [152, 59] on span "Advanced Search" at bounding box center [160, 62] width 40 height 7
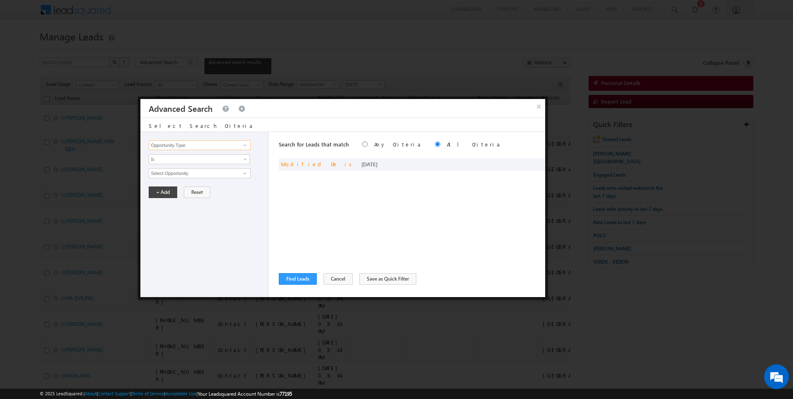
click at [209, 145] on input "Opportunity Type" at bounding box center [200, 145] width 102 height 10
click at [173, 159] on span "Is" at bounding box center [194, 159] width 90 height 7
click at [171, 178] on link "Before" at bounding box center [199, 176] width 101 height 7
click at [163, 193] on button "+ Add" at bounding box center [163, 193] width 29 height 12
click at [290, 277] on button "Find Leads" at bounding box center [298, 279] width 38 height 12
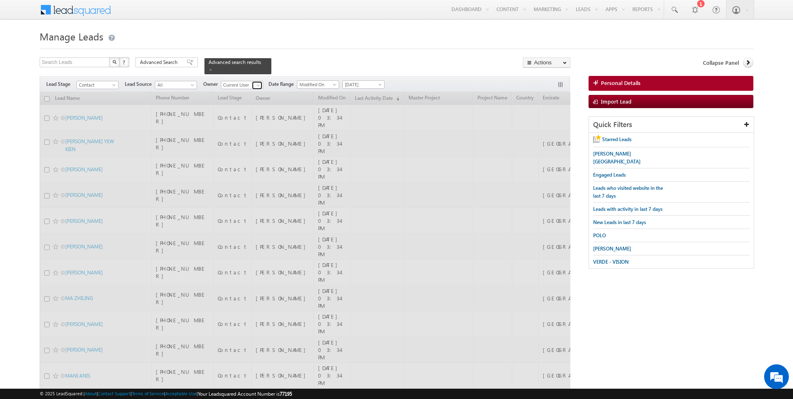
click at [257, 87] on span at bounding box center [258, 85] width 7 height 7
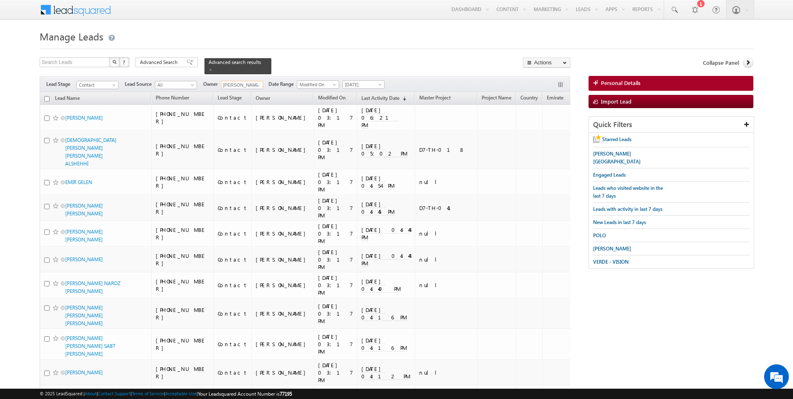
click at [47, 97] on input "checkbox" at bounding box center [46, 98] width 5 height 5
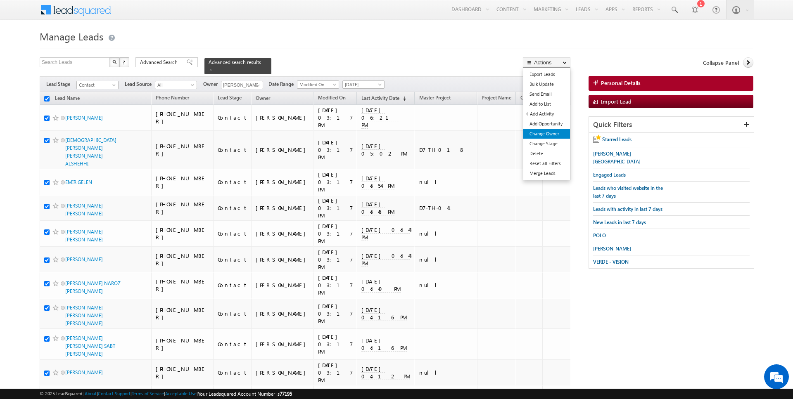
click at [548, 130] on link "Change Owner" at bounding box center [546, 134] width 47 height 10
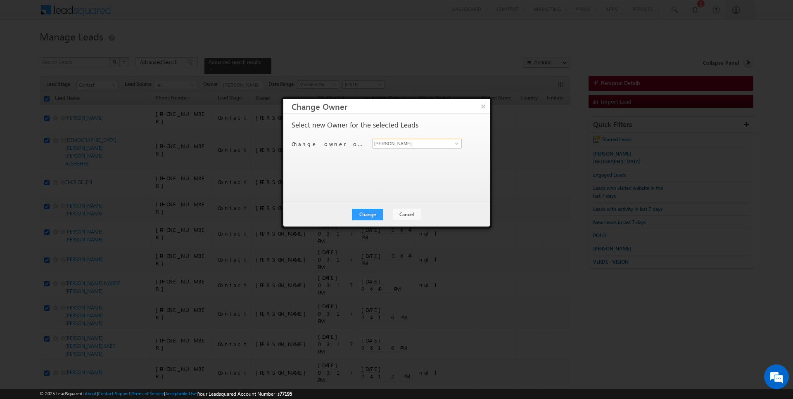
click at [422, 143] on input "[PERSON_NAME]" at bounding box center [417, 144] width 90 height 10
click at [371, 219] on button "Change" at bounding box center [367, 215] width 31 height 12
click at [379, 213] on button "Close" at bounding box center [388, 215] width 26 height 12
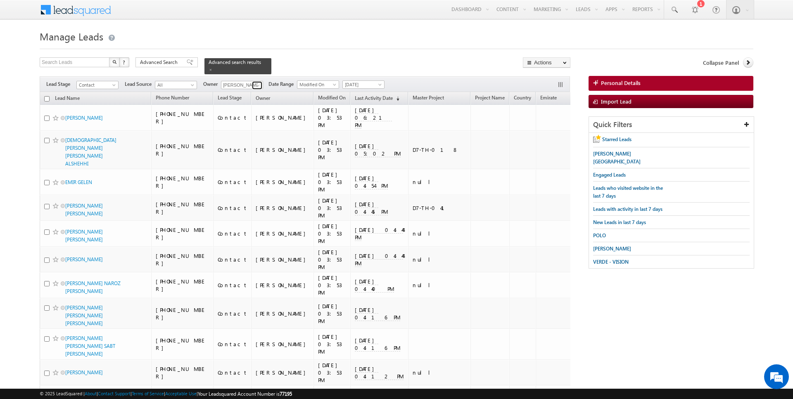
click at [257, 84] on span at bounding box center [258, 85] width 7 height 7
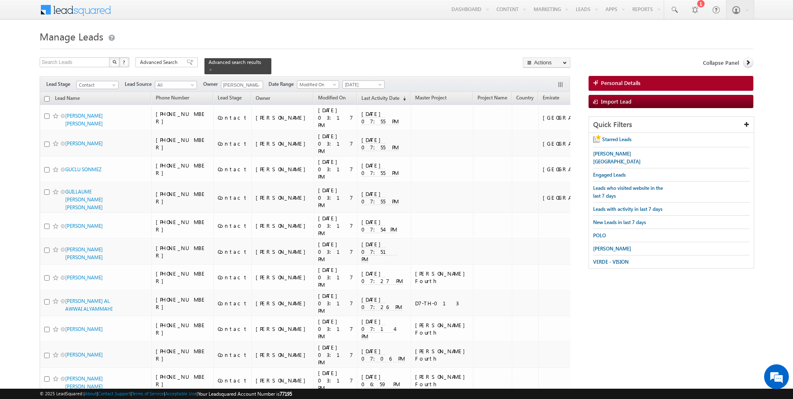
click at [305, 42] on h1 "Manage Leads" at bounding box center [397, 36] width 714 height 16
click at [44, 99] on input "checkbox" at bounding box center [46, 98] width 5 height 5
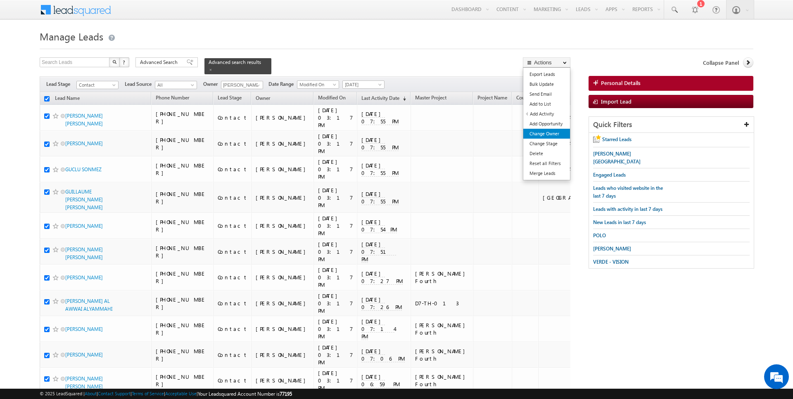
click at [547, 133] on link "Change Owner" at bounding box center [546, 134] width 47 height 10
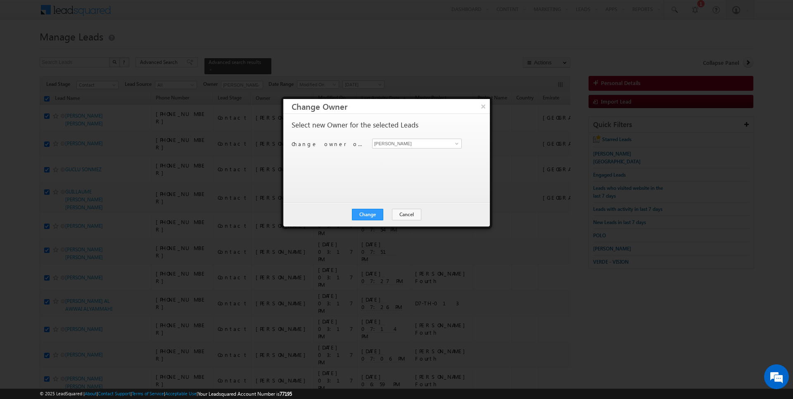
click at [401, 148] on div "Change owner of 22 leads to [PERSON_NAME] [PERSON_NAME]" at bounding box center [386, 145] width 188 height 13
click at [397, 143] on input "[PERSON_NAME]" at bounding box center [417, 144] width 90 height 10
click at [371, 209] on button "Change" at bounding box center [367, 215] width 31 height 12
click at [395, 211] on button "Close" at bounding box center [388, 215] width 26 height 12
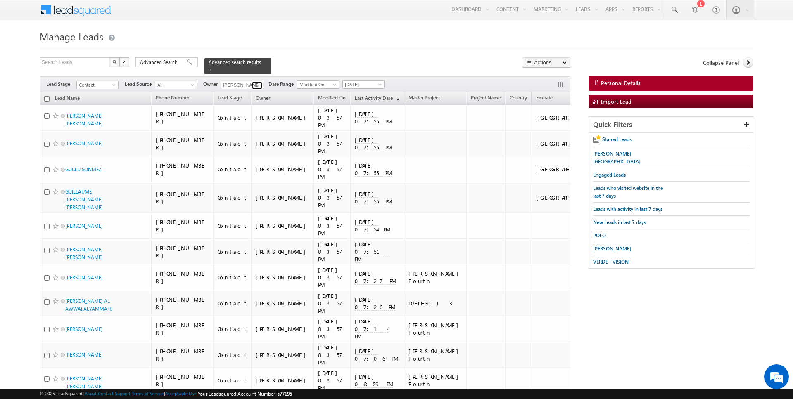
click at [256, 83] on span at bounding box center [258, 85] width 7 height 7
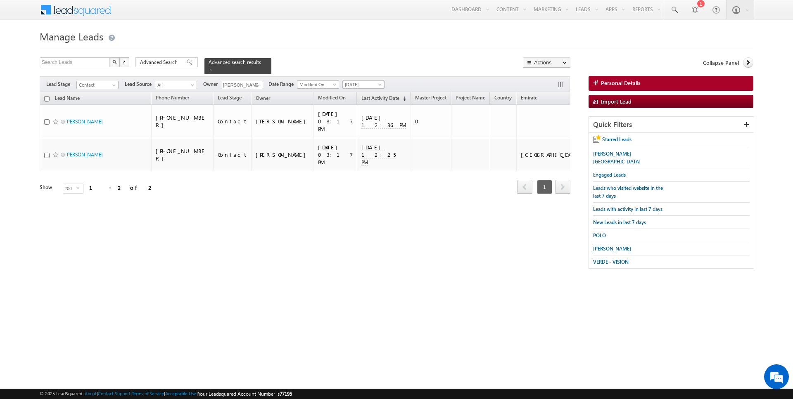
click at [218, 16] on div "Menu [PERSON_NAME] [PERSON_NAME] der.r autel a@ind globa [DOMAIN_NAME] indgl [P…" at bounding box center [397, 10] width 714 height 20
click at [47, 99] on input "checkbox" at bounding box center [46, 98] width 5 height 5
click at [542, 133] on link "Change Owner" at bounding box center [546, 134] width 47 height 10
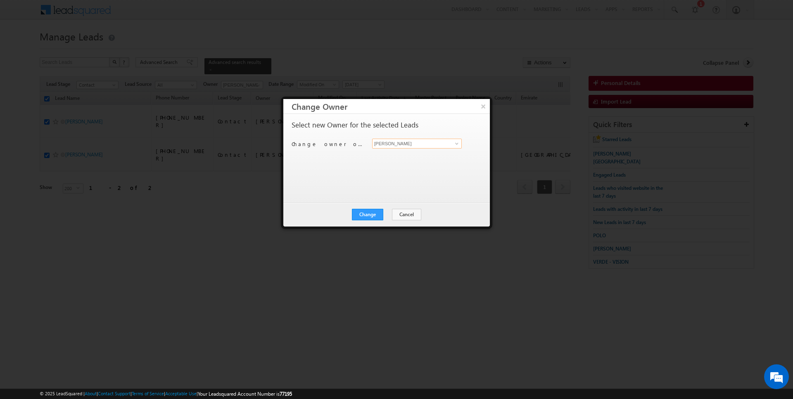
click at [424, 142] on input "[PERSON_NAME]" at bounding box center [417, 144] width 90 height 10
click at [373, 213] on button "Change" at bounding box center [367, 215] width 31 height 12
click at [389, 210] on button "Close" at bounding box center [388, 215] width 26 height 12
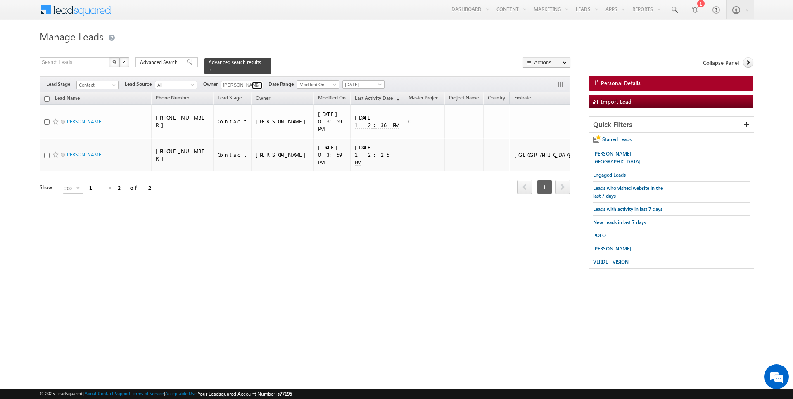
click at [259, 85] on span at bounding box center [258, 85] width 7 height 7
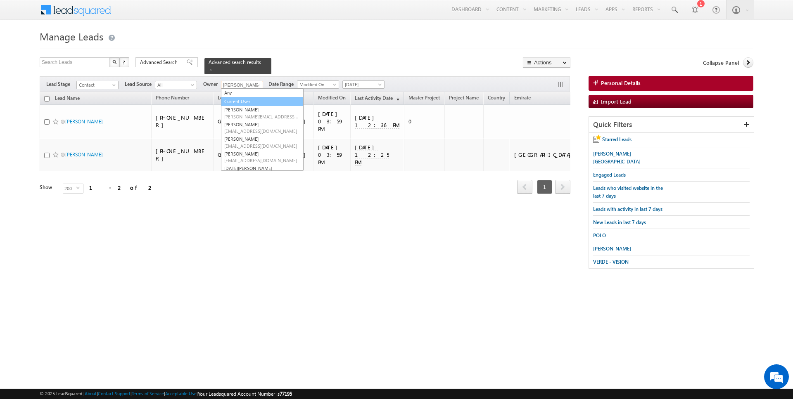
click at [243, 99] on link "Current User" at bounding box center [262, 102] width 83 height 10
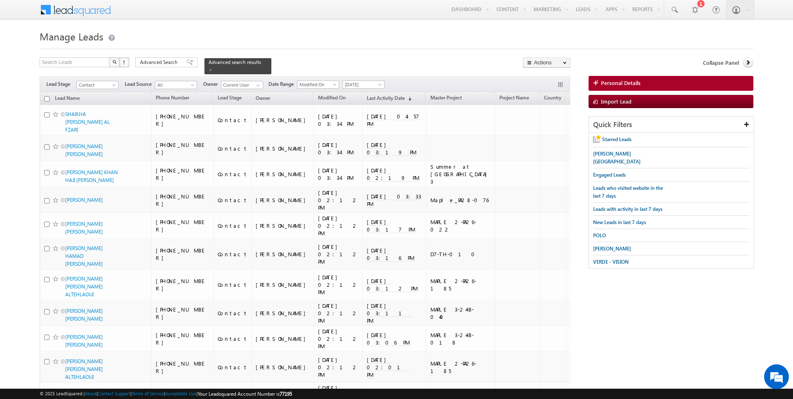
click at [172, 62] on span "Advanced Search" at bounding box center [160, 62] width 40 height 7
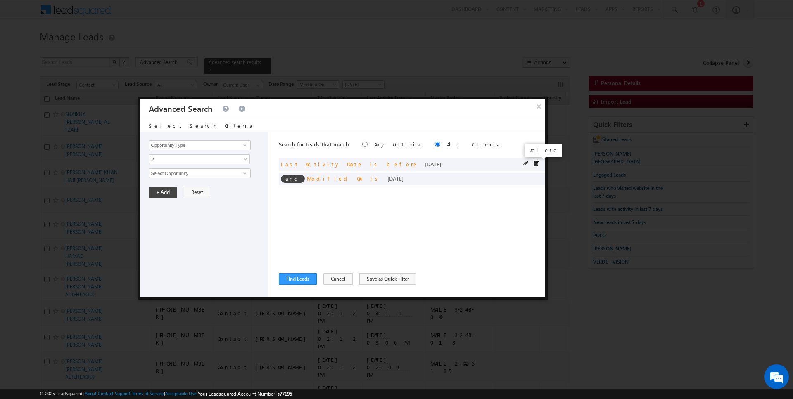
click at [538, 162] on span at bounding box center [536, 164] width 6 height 6
click at [295, 271] on div "Search for Leads that match Any Criteria All Criteria Note that the current tri…" at bounding box center [412, 214] width 266 height 165
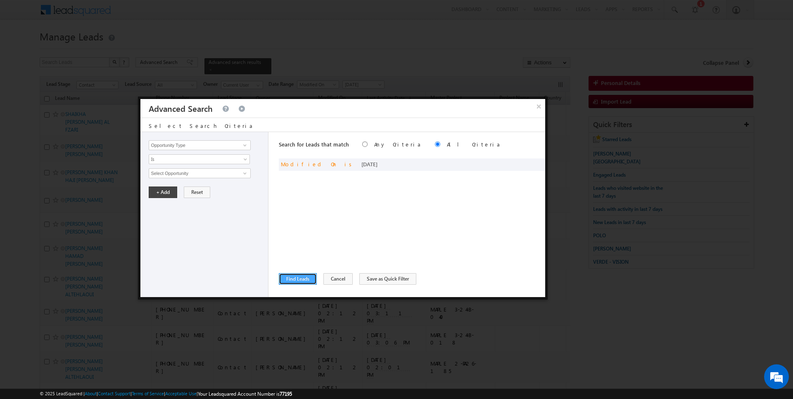
click at [302, 277] on button "Find Leads" at bounding box center [298, 279] width 38 height 12
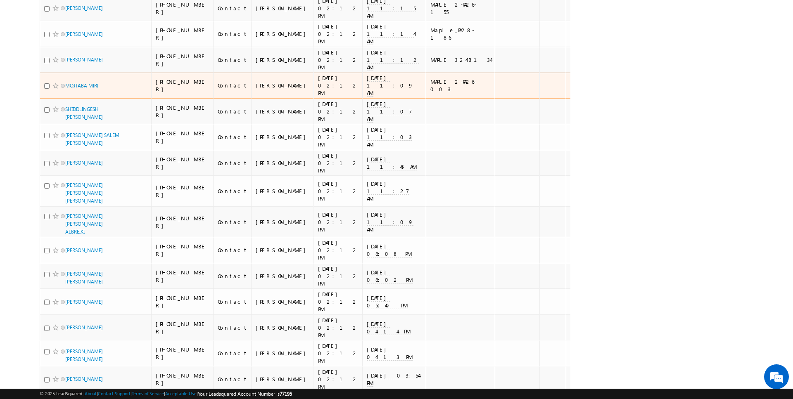
scroll to position [4935, 0]
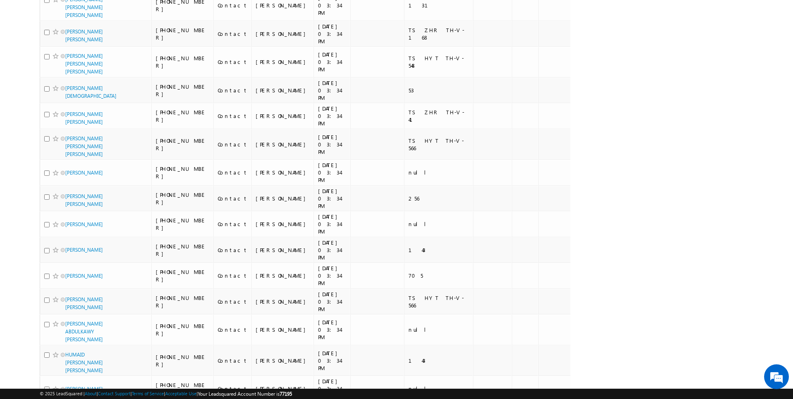
scroll to position [0, 0]
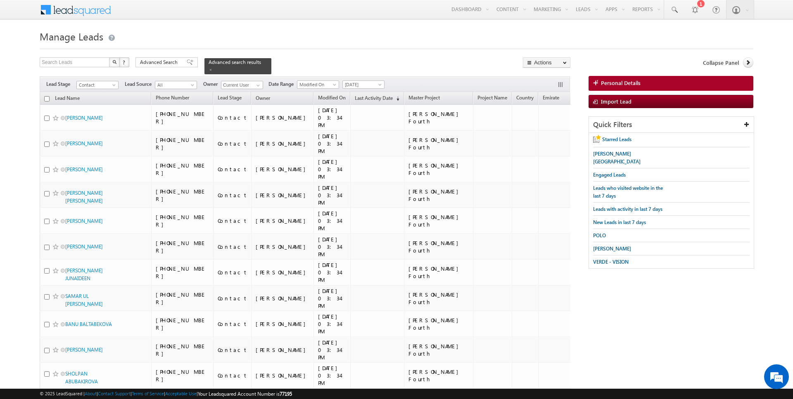
click at [45, 99] on input "checkbox" at bounding box center [46, 98] width 5 height 5
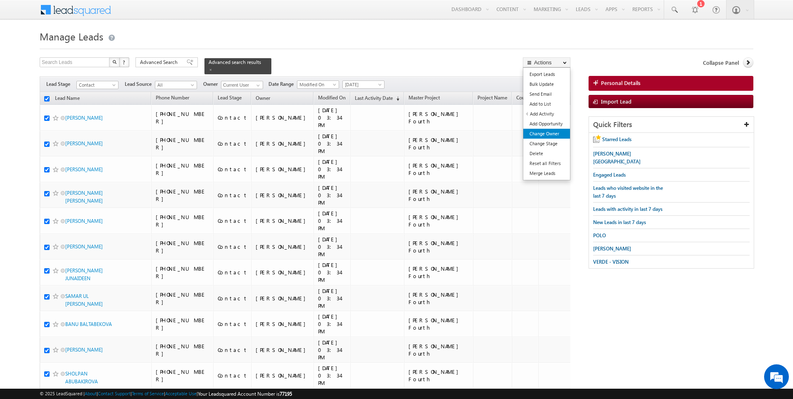
click at [551, 131] on link "Change Owner" at bounding box center [546, 134] width 47 height 10
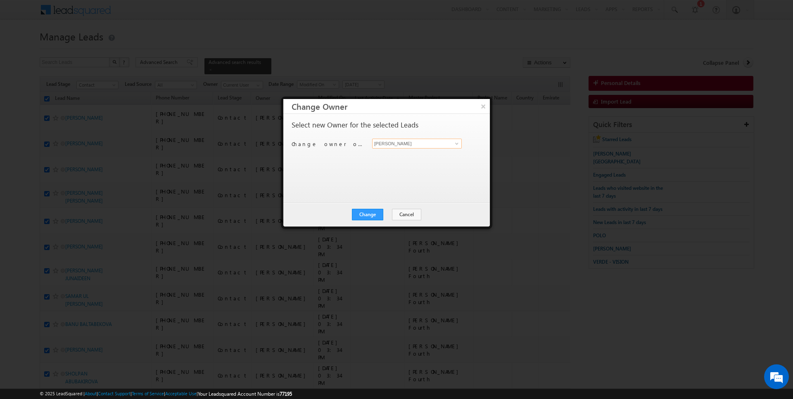
click at [407, 142] on input "[PERSON_NAME]" at bounding box center [417, 144] width 90 height 10
click at [372, 211] on button "Change" at bounding box center [367, 215] width 31 height 12
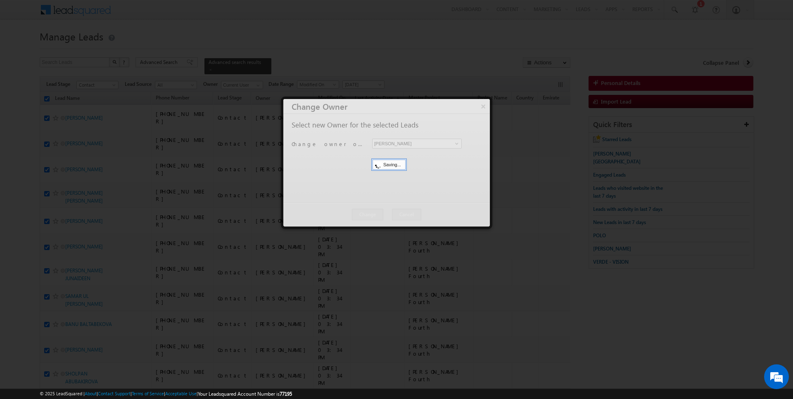
click at [0, 0] on button "Close" at bounding box center [0, 0] width 0 height 0
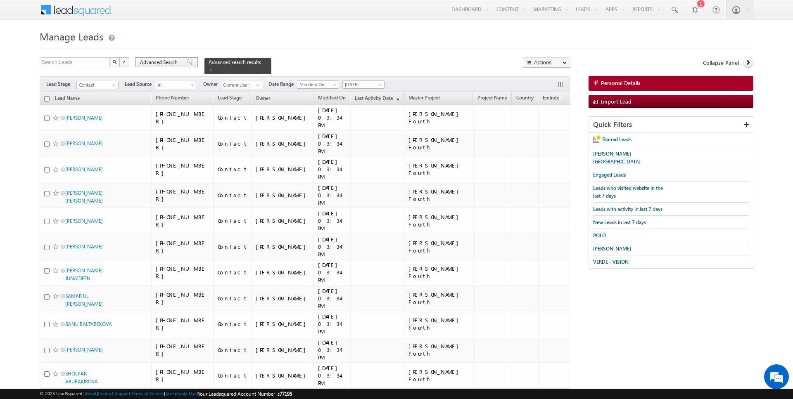
click at [164, 64] on span "Advanced Search" at bounding box center [160, 62] width 40 height 7
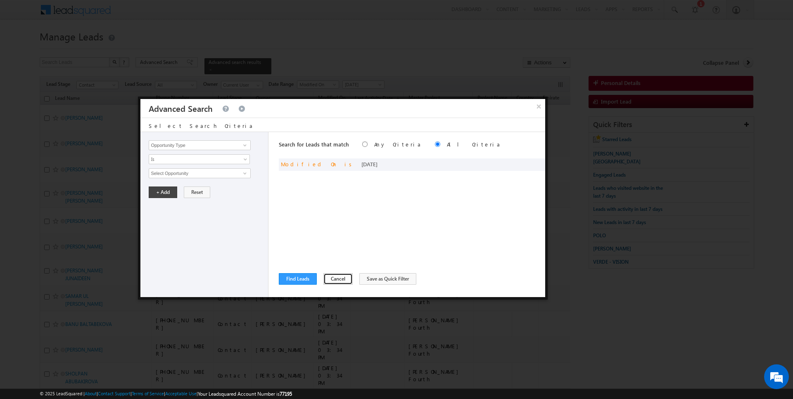
click at [342, 277] on button "Cancel" at bounding box center [337, 279] width 29 height 12
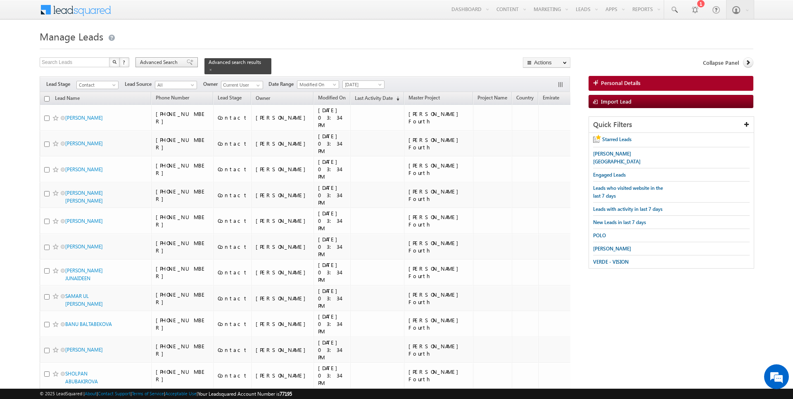
click at [170, 63] on span "Advanced Search" at bounding box center [160, 62] width 40 height 7
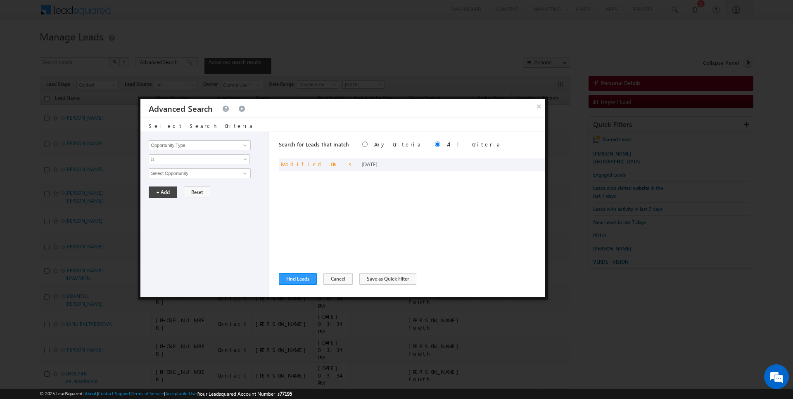
click at [186, 135] on div "Opportunity Type Lead Activity Task Sales Group Prospect Id Address 1 Address 2…" at bounding box center [204, 214] width 128 height 165
click at [214, 154] on link "Is" at bounding box center [199, 159] width 101 height 10
click at [188, 141] on input "Opportunity Type" at bounding box center [200, 145] width 102 height 10
click at [170, 160] on span "Is" at bounding box center [194, 159] width 90 height 7
click at [170, 173] on link "Before" at bounding box center [199, 176] width 101 height 7
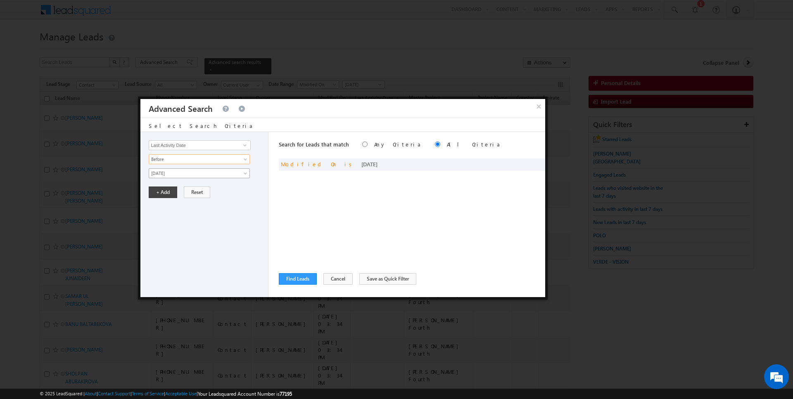
click at [177, 172] on span "[DATE]" at bounding box center [194, 173] width 90 height 7
click at [173, 181] on link "[DATE]" at bounding box center [199, 181] width 101 height 7
click at [154, 195] on button "+ Add" at bounding box center [163, 193] width 29 height 12
click at [303, 274] on button "Find Leads" at bounding box center [298, 279] width 38 height 12
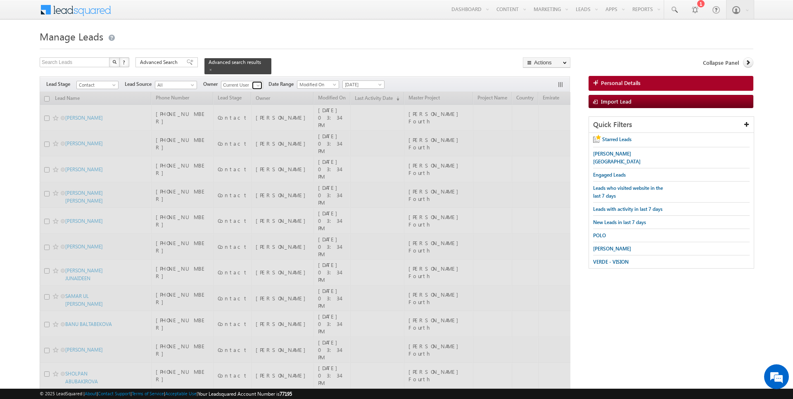
click at [255, 83] on span at bounding box center [258, 85] width 7 height 7
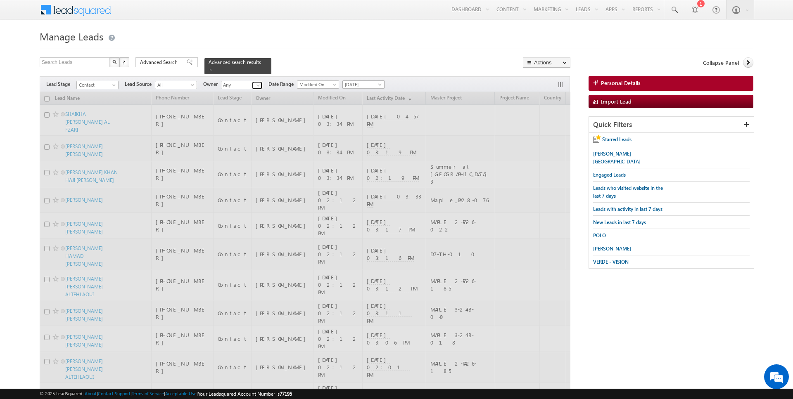
click at [257, 86] on span at bounding box center [258, 85] width 7 height 7
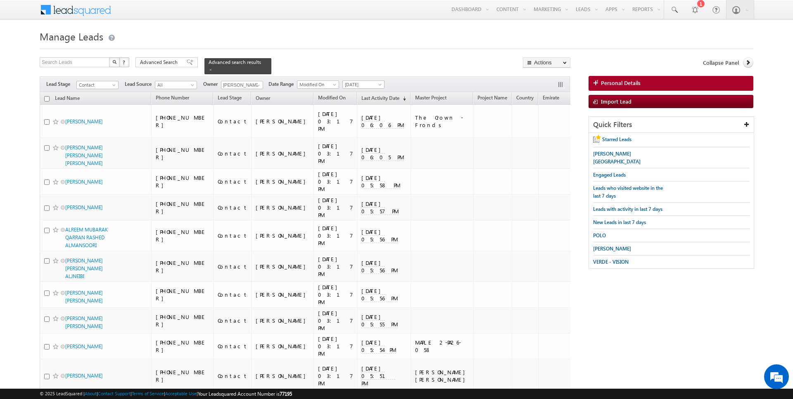
click at [47, 100] on input "checkbox" at bounding box center [46, 98] width 5 height 5
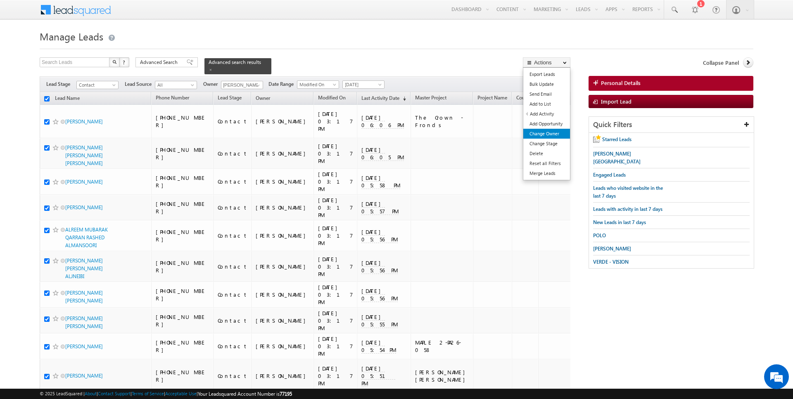
click at [544, 133] on link "Change Owner" at bounding box center [546, 134] width 47 height 10
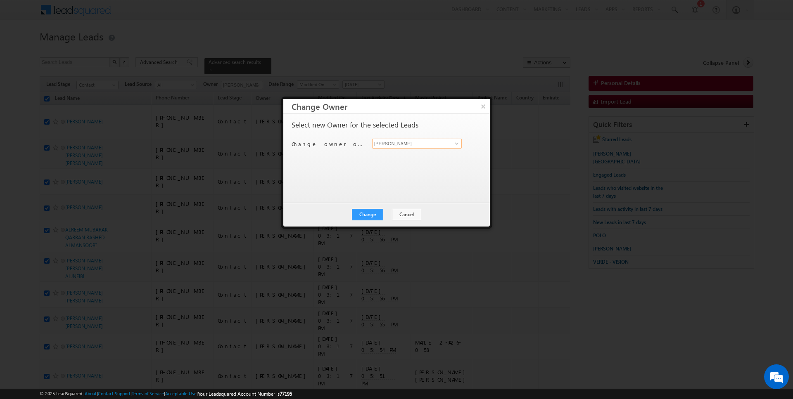
click at [422, 140] on input "[PERSON_NAME]" at bounding box center [417, 144] width 90 height 10
click at [373, 214] on button "Change" at bounding box center [367, 215] width 31 height 12
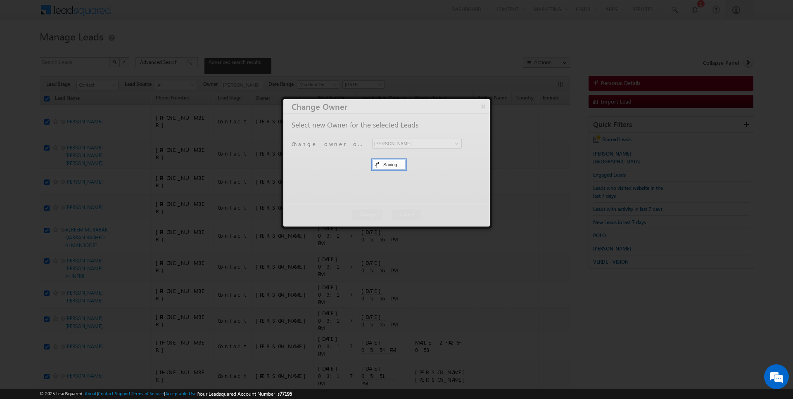
click at [0, 0] on button "Close" at bounding box center [0, 0] width 0 height 0
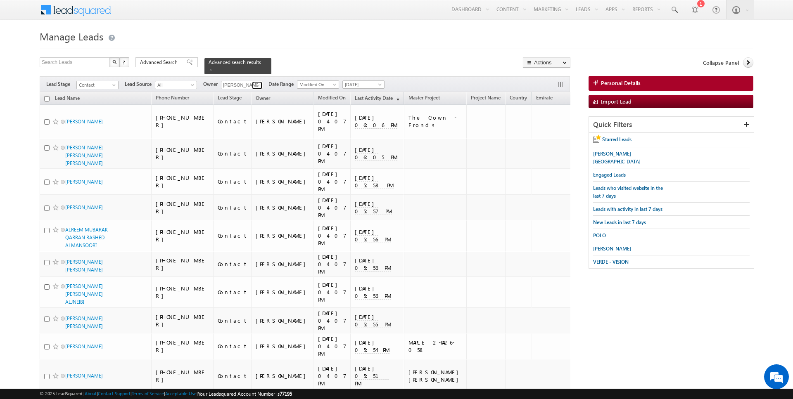
click at [259, 84] on span at bounding box center [258, 85] width 7 height 7
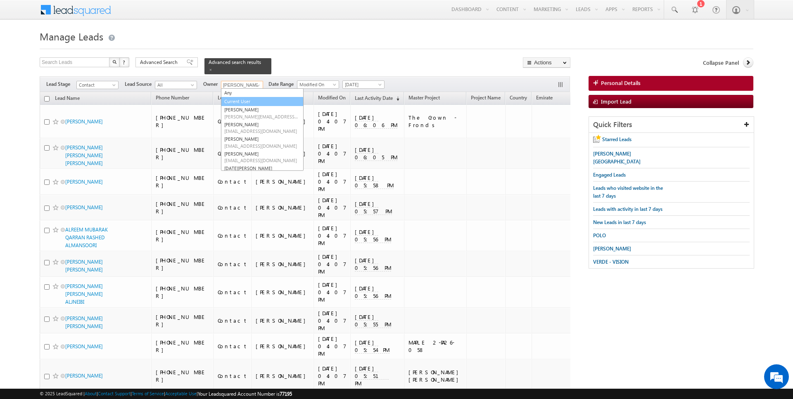
click at [236, 100] on link "Current User" at bounding box center [262, 102] width 83 height 10
type input "Current User"
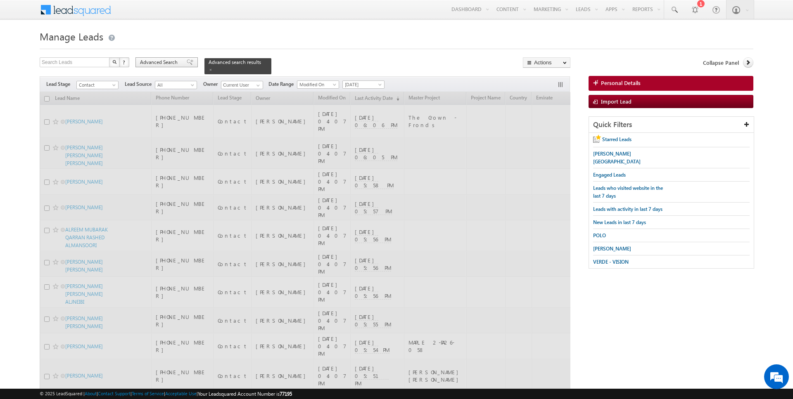
click at [169, 60] on span "Advanced Search" at bounding box center [160, 62] width 40 height 7
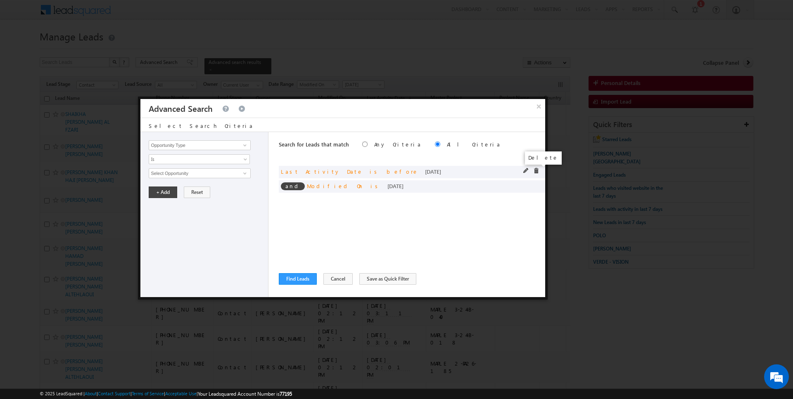
click at [537, 171] on span at bounding box center [536, 171] width 6 height 6
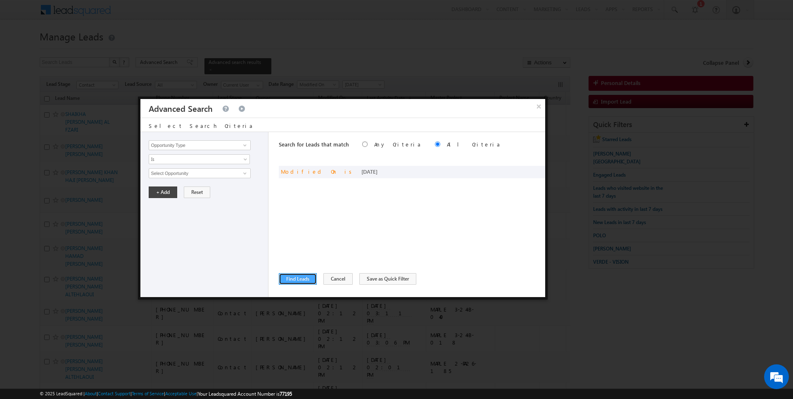
click at [303, 275] on button "Find Leads" at bounding box center [298, 279] width 38 height 12
